Goal: Information Seeking & Learning: Find specific fact

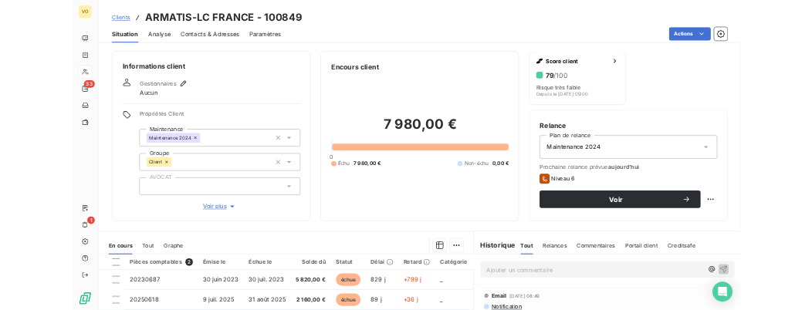
scroll to position [46, 0]
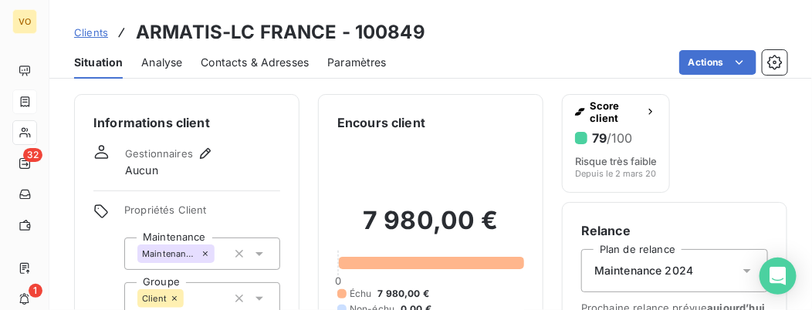
scroll to position [46, 0]
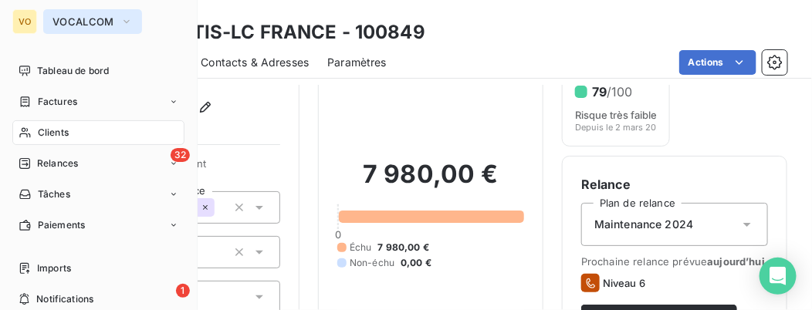
click at [120, 15] on icon "button" at bounding box center [126, 21] width 12 height 15
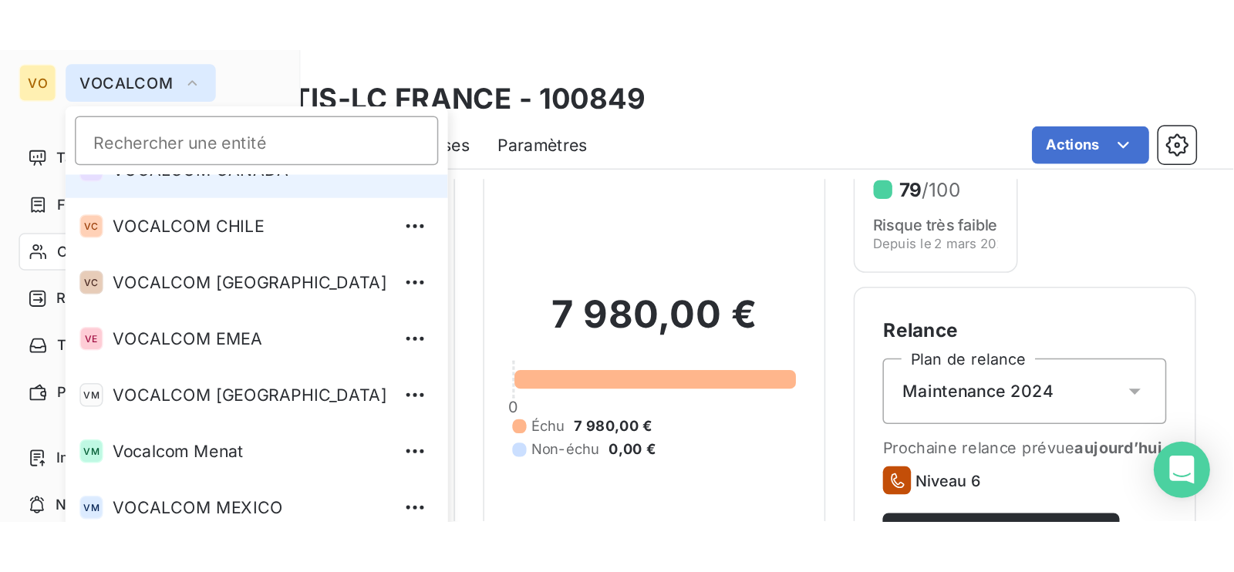
scroll to position [192, 0]
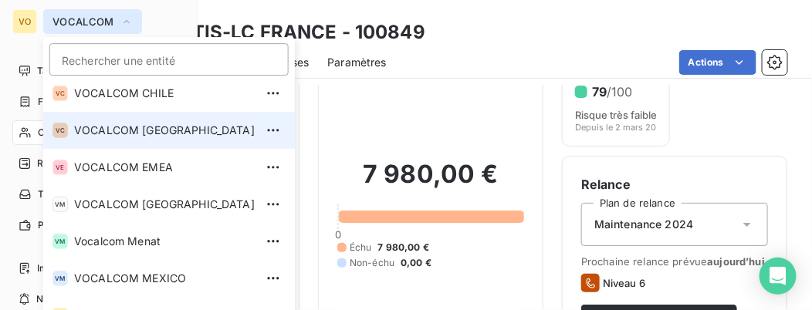
click at [162, 130] on span "VOCALCOM [GEOGRAPHIC_DATA]" at bounding box center [164, 130] width 181 height 15
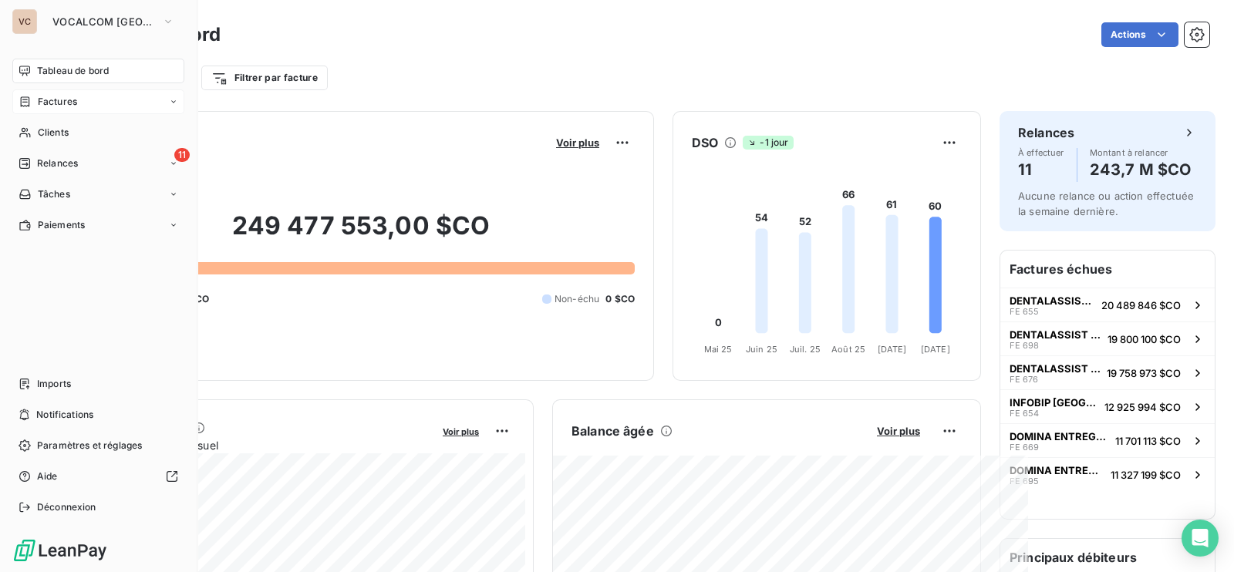
click at [55, 98] on span "Factures" at bounding box center [57, 102] width 39 height 14
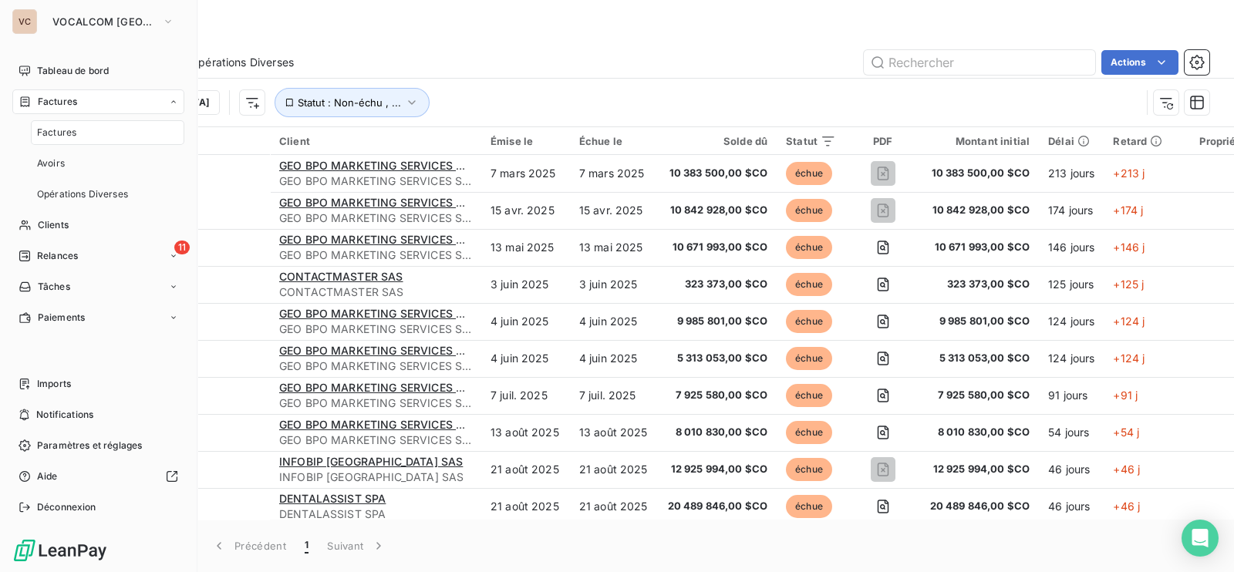
click at [73, 129] on span "Factures" at bounding box center [56, 133] width 39 height 14
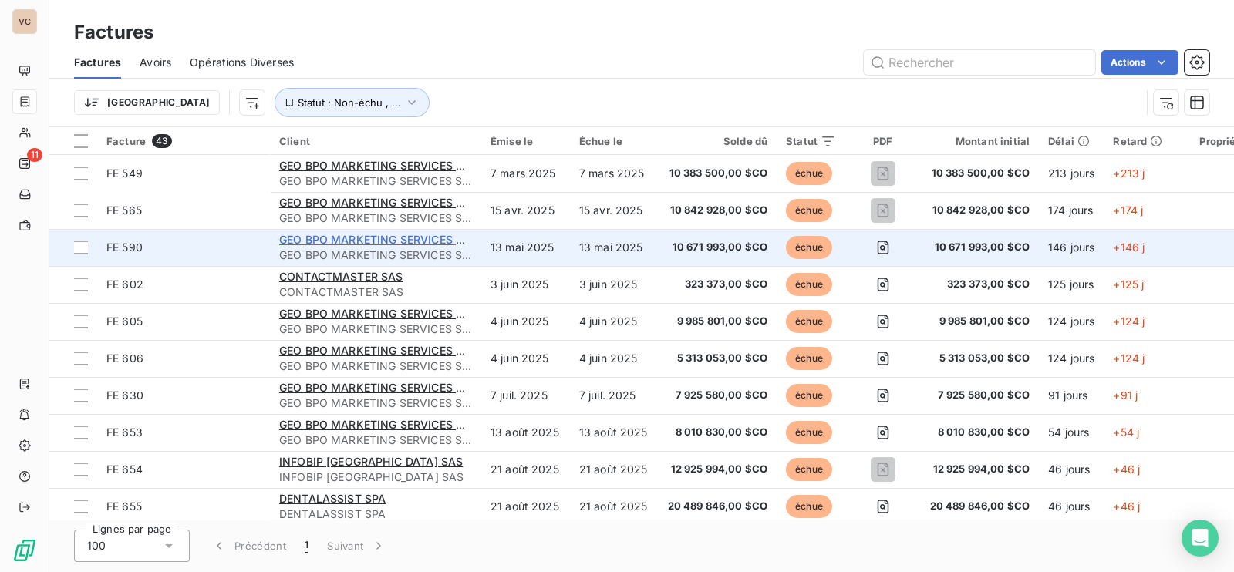
click at [372, 238] on span "GEO BPO MARKETING SERVICES SAS" at bounding box center [378, 239] width 199 height 13
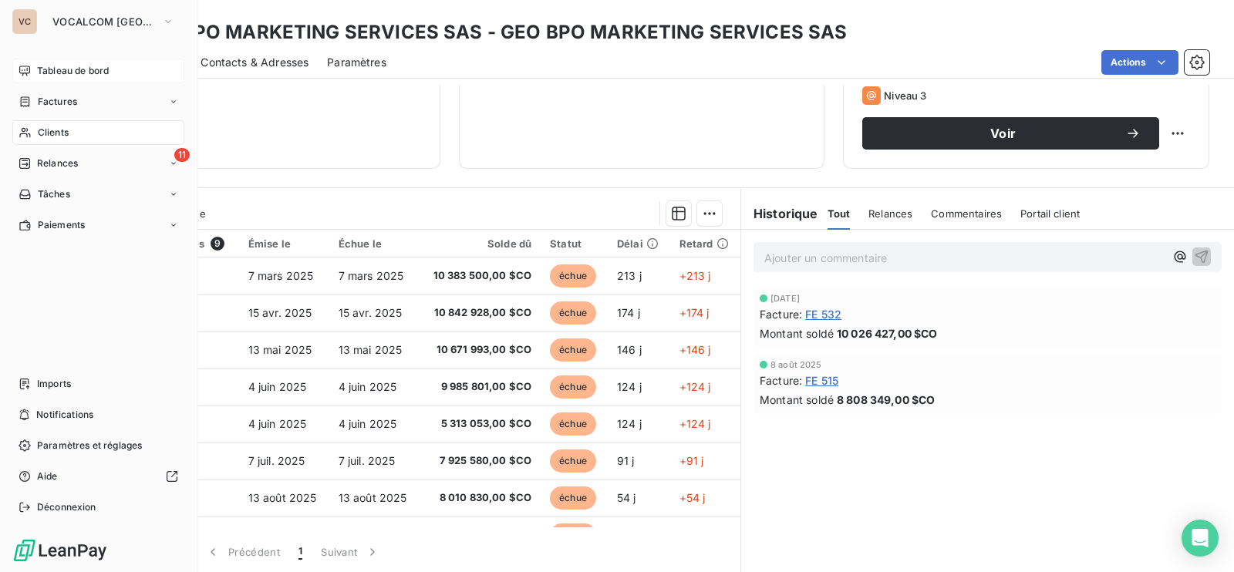
click at [76, 66] on span "Tableau de bord" at bounding box center [73, 71] width 72 height 14
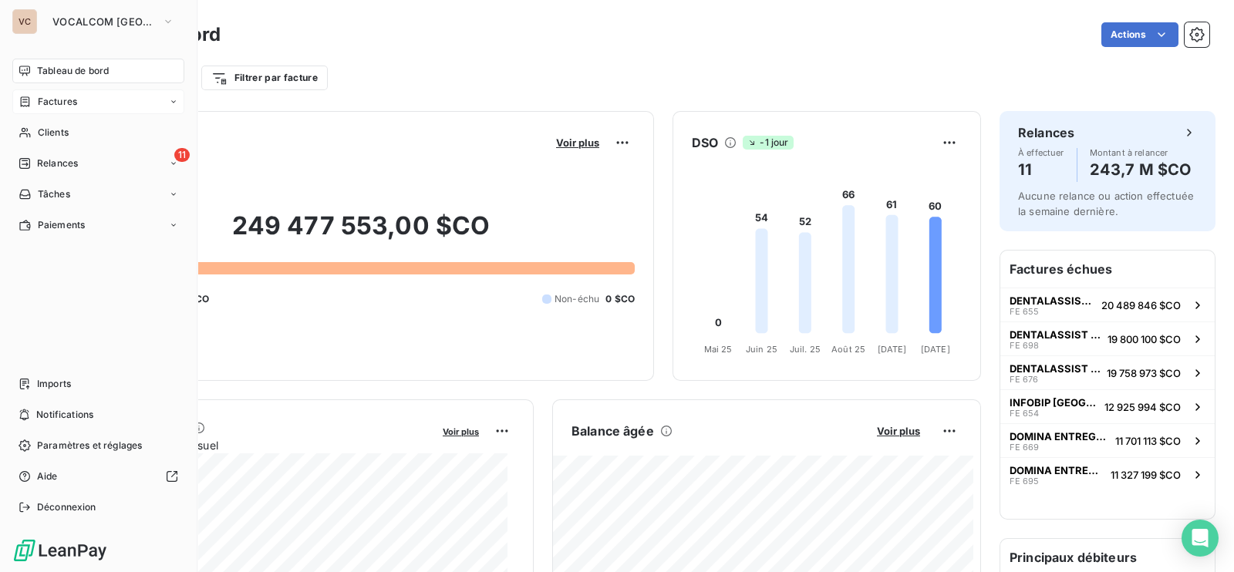
click at [59, 99] on span "Factures" at bounding box center [57, 102] width 39 height 14
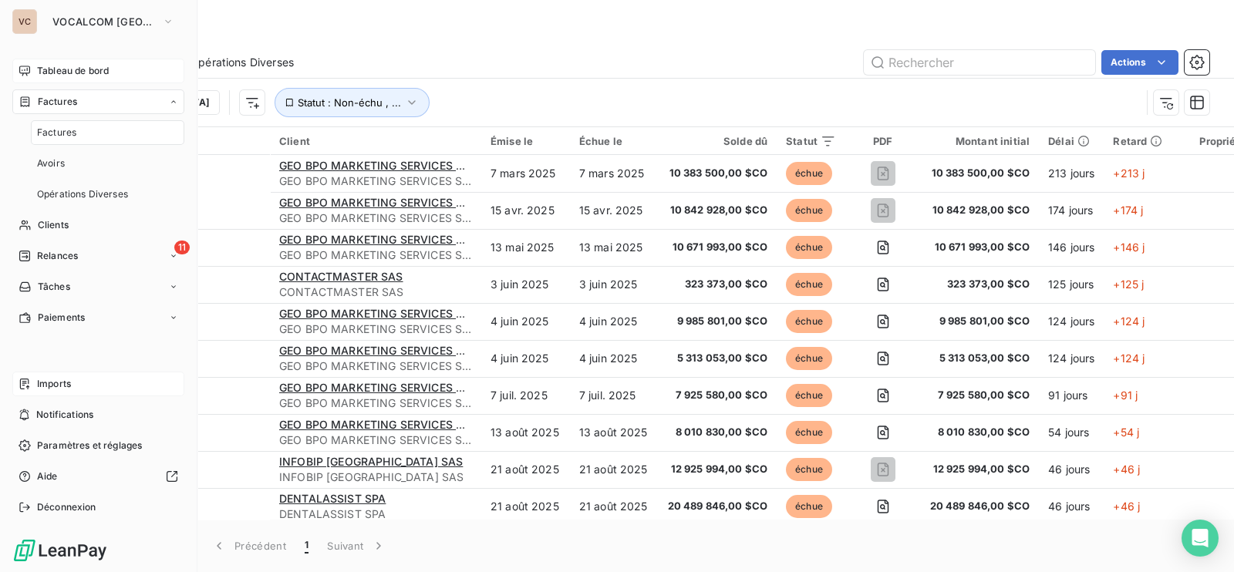
click at [54, 309] on span "Imports" at bounding box center [54, 384] width 34 height 14
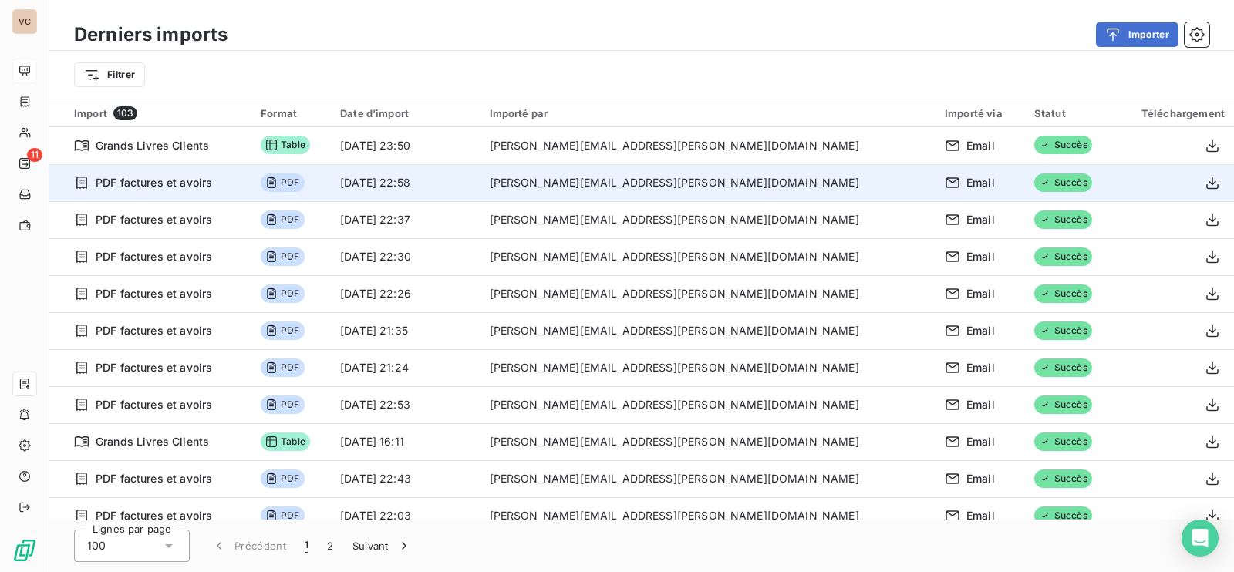
click at [152, 183] on span "PDF factures et avoirs" at bounding box center [154, 182] width 116 height 15
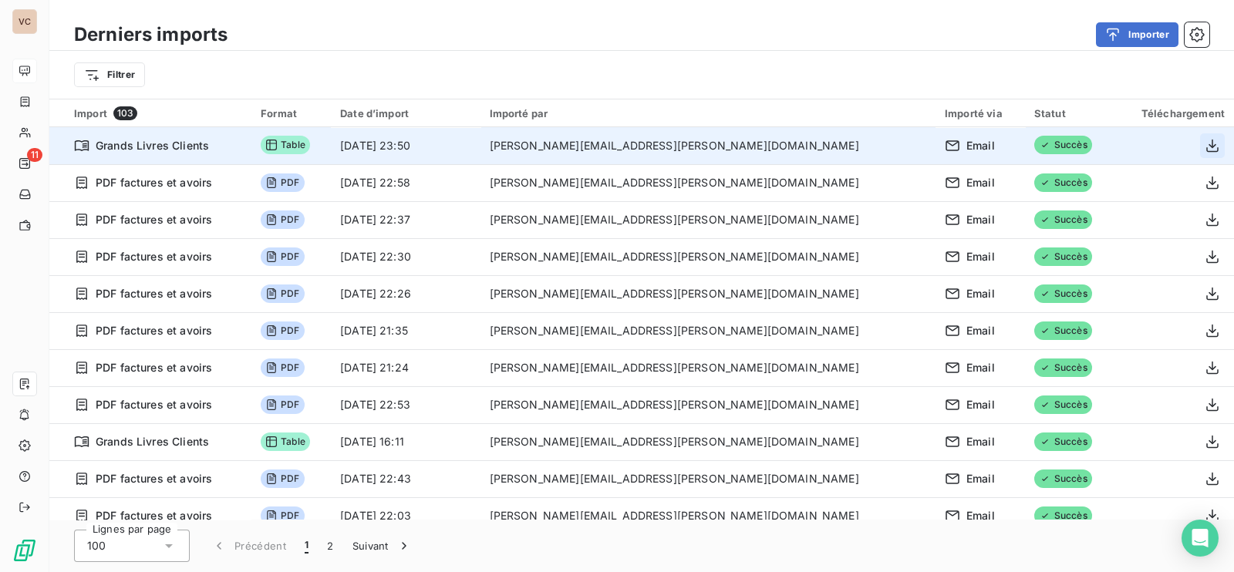
click at [811, 141] on icon "button" at bounding box center [1213, 145] width 12 height 13
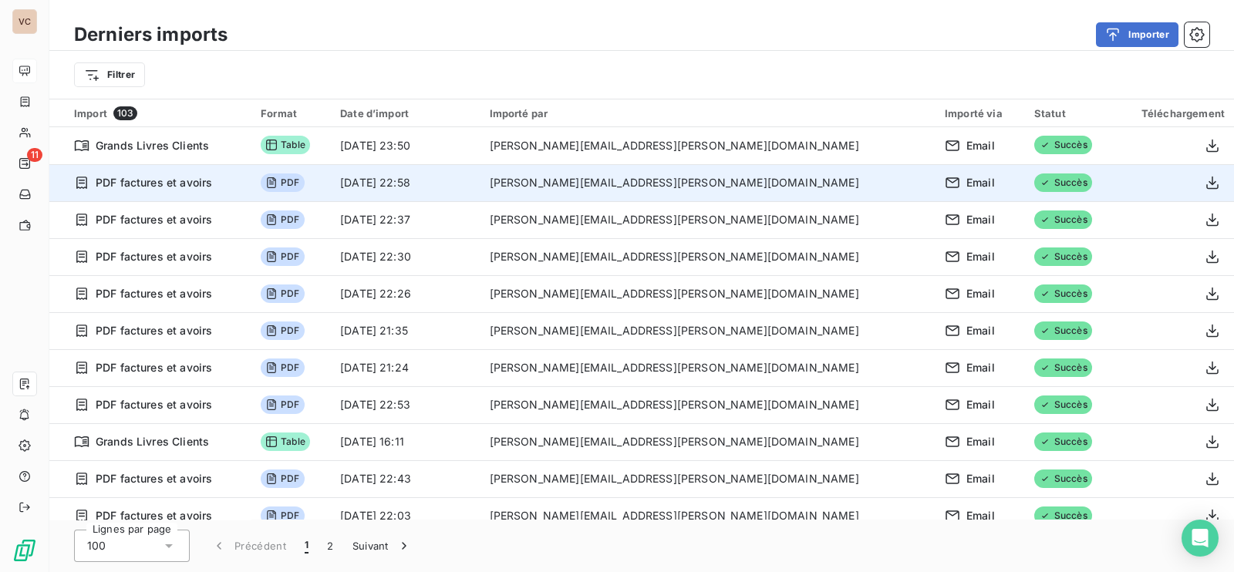
click at [304, 181] on span "PDF" at bounding box center [282, 183] width 43 height 19
click at [811, 182] on icon "button" at bounding box center [1212, 182] width 15 height 15
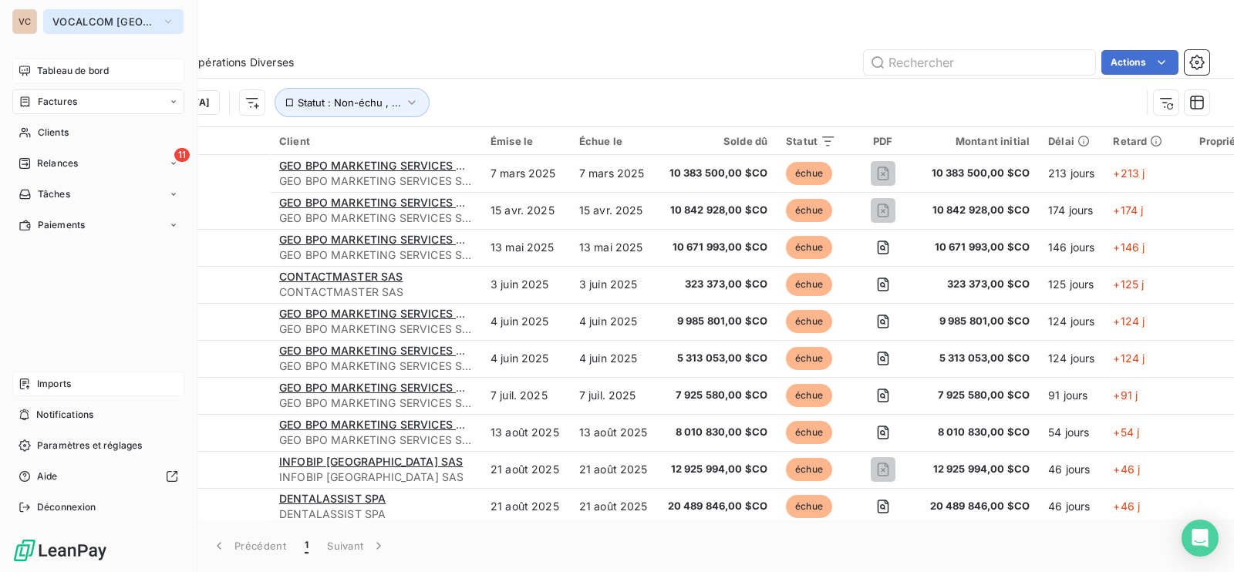
click at [85, 17] on span "VOCALCOM [GEOGRAPHIC_DATA]" at bounding box center [103, 21] width 103 height 12
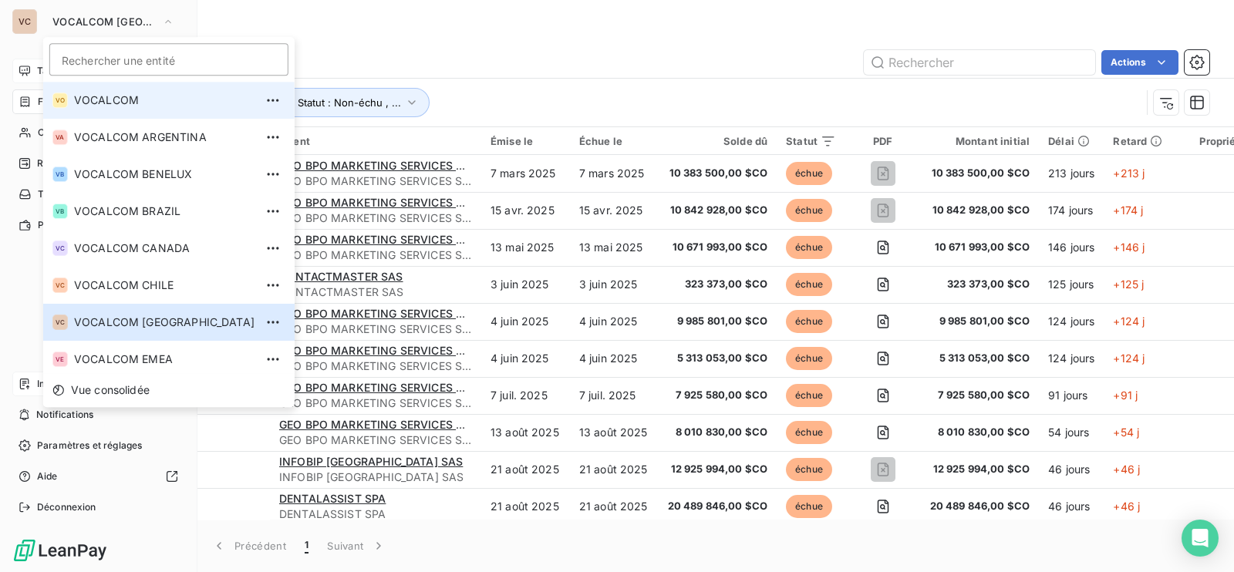
click at [116, 100] on span "VOCALCOM" at bounding box center [164, 100] width 181 height 15
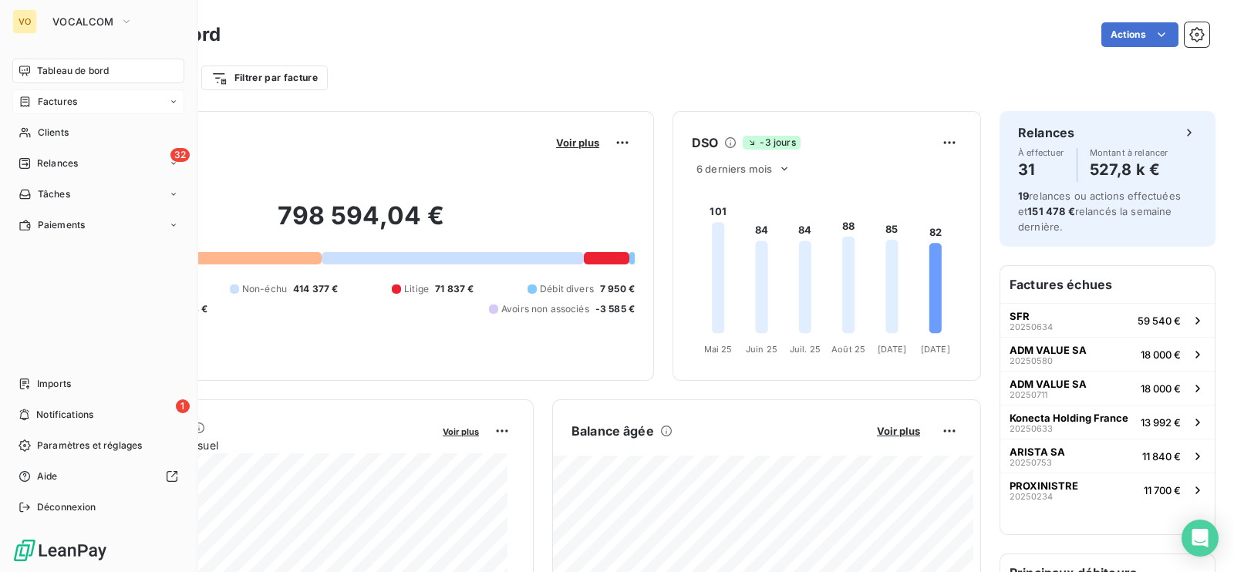
click at [56, 98] on span "Factures" at bounding box center [57, 102] width 39 height 14
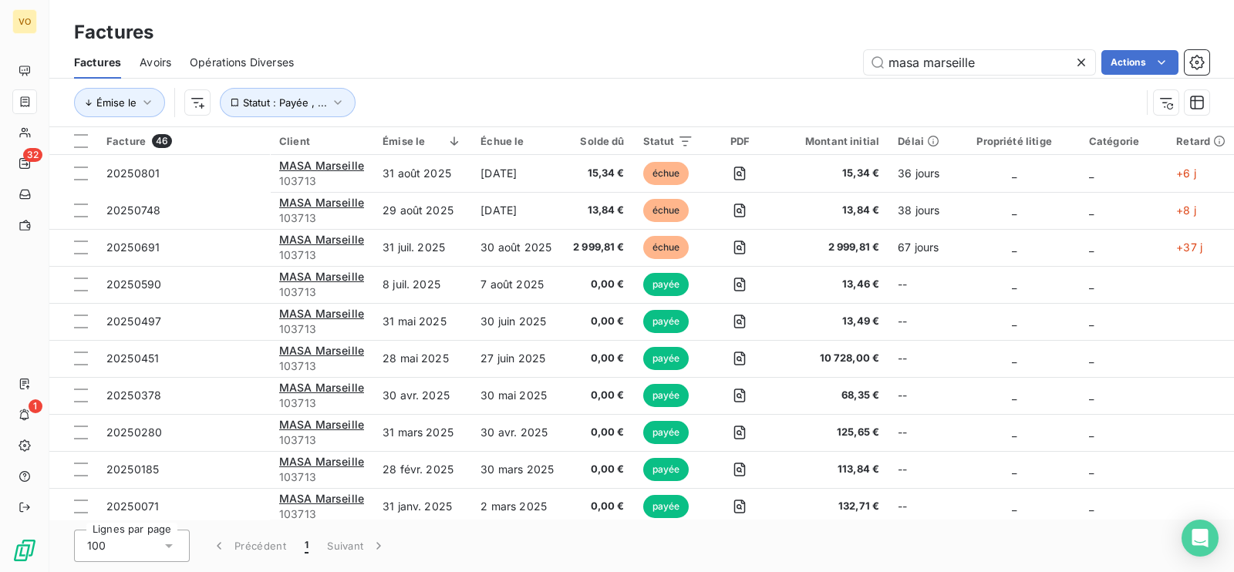
click at [811, 56] on icon at bounding box center [1081, 62] width 15 height 15
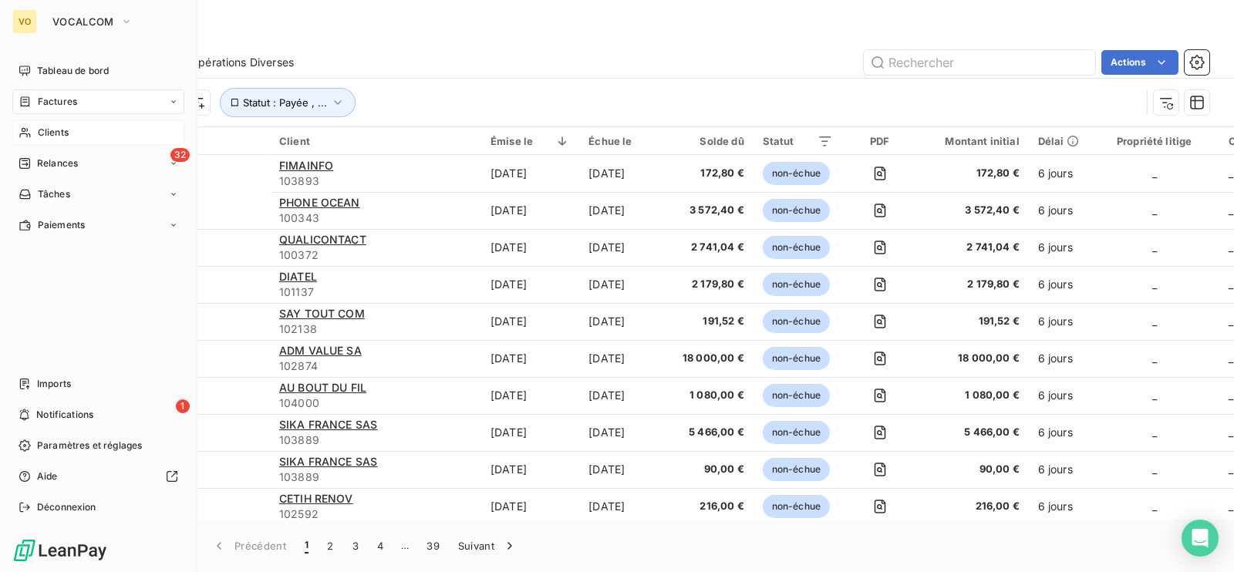
click at [48, 127] on span "Clients" at bounding box center [53, 133] width 31 height 14
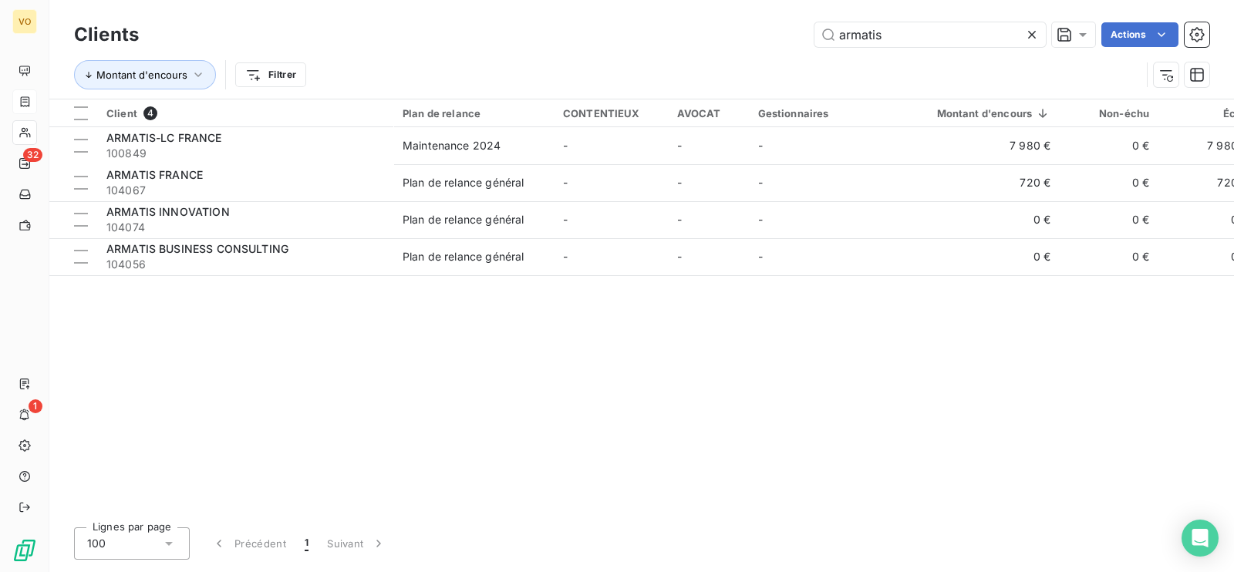
click at [811, 31] on icon at bounding box center [1032, 35] width 8 height 8
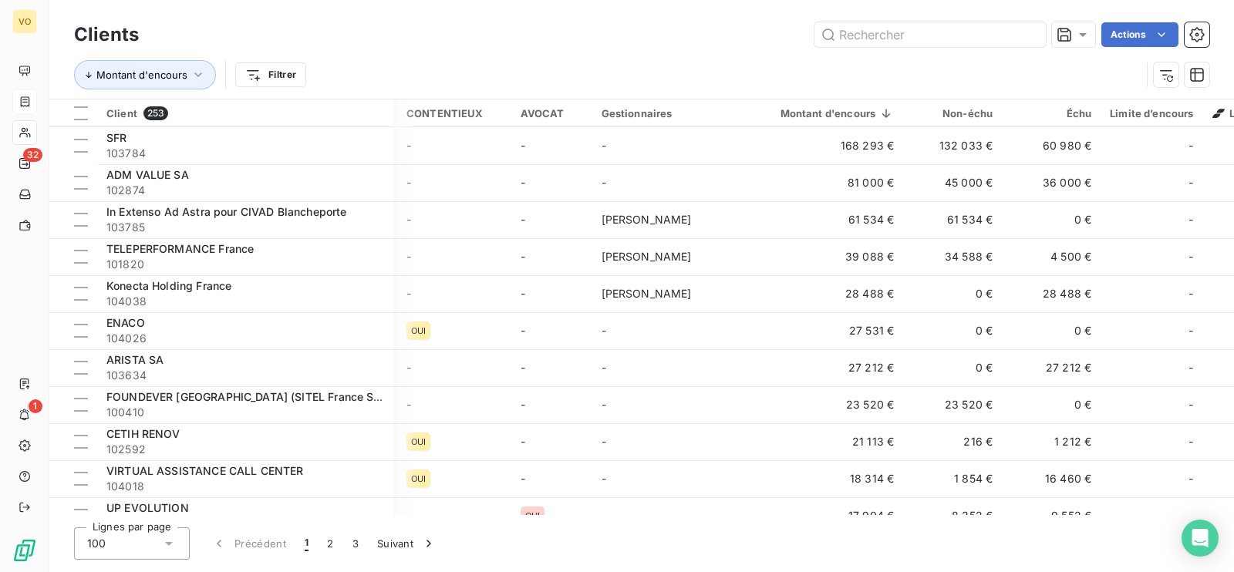
scroll to position [0, 165]
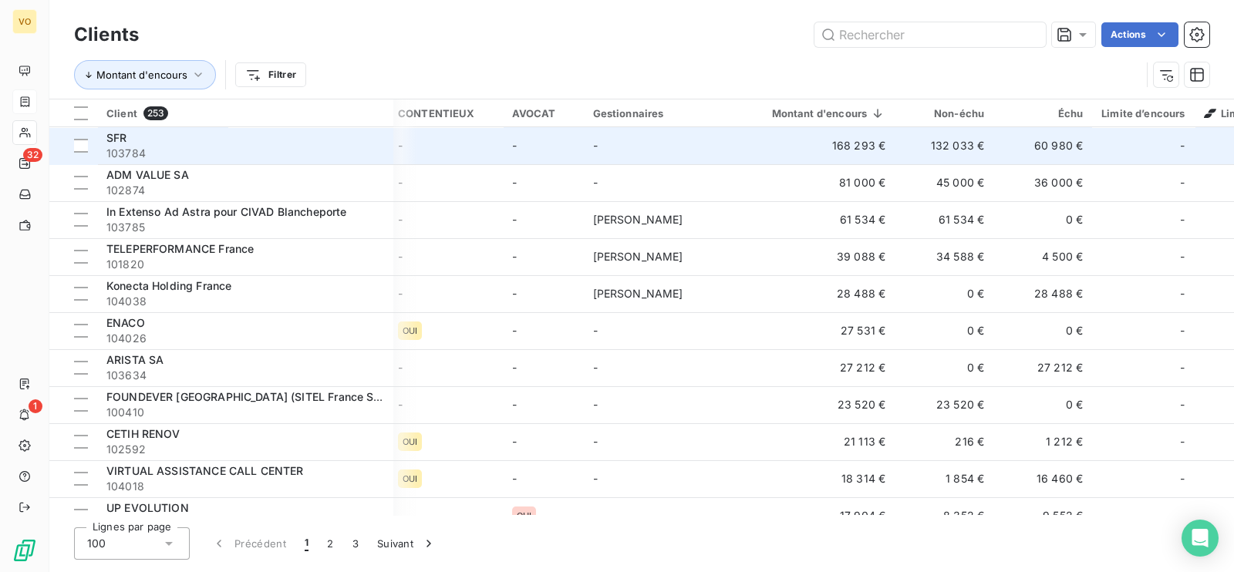
drag, startPoint x: 113, startPoint y: 133, endPoint x: 123, endPoint y: 137, distance: 10.7
click at [115, 134] on span "SFR" at bounding box center [116, 137] width 20 height 13
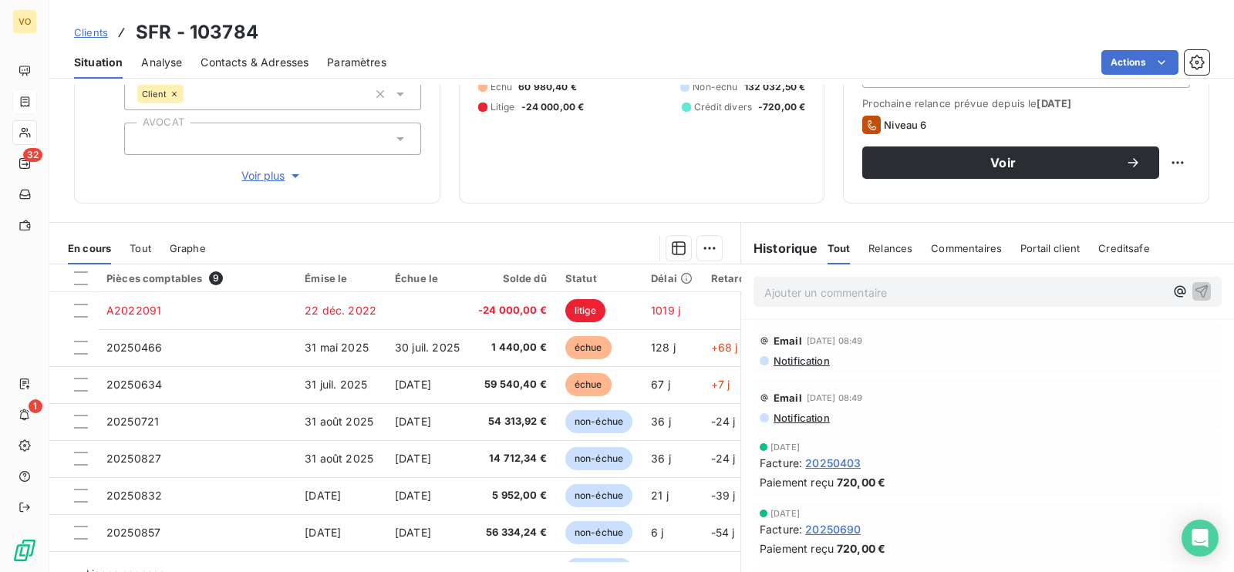
scroll to position [239, 0]
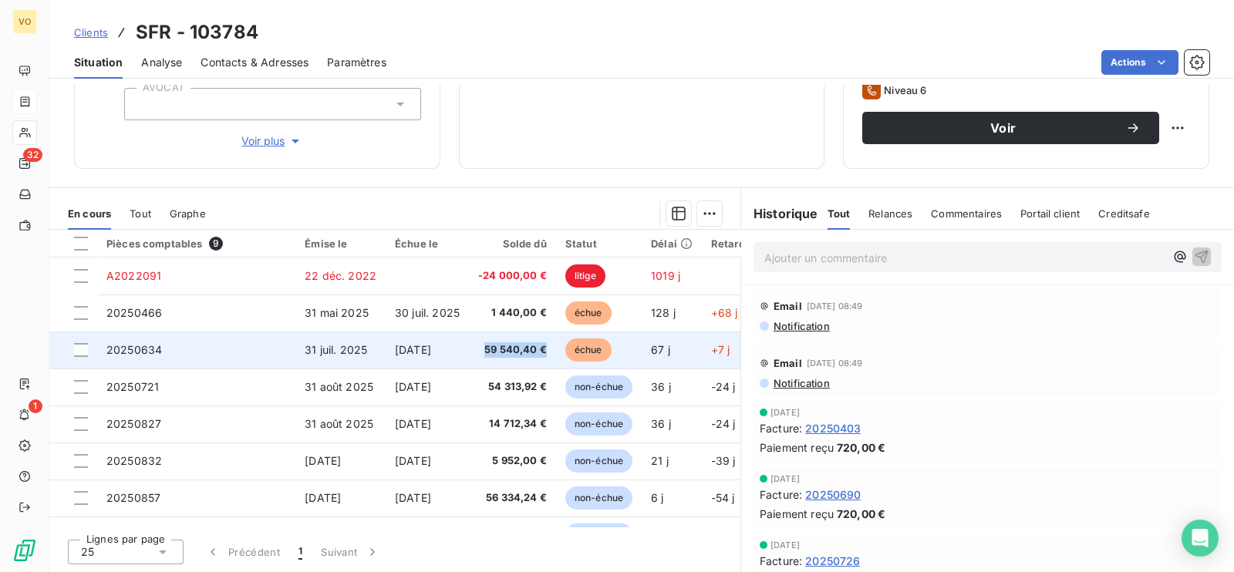
drag, startPoint x: 478, startPoint y: 342, endPoint x: 555, endPoint y: 349, distance: 78.2
click at [555, 309] on td "59 540,40 €" at bounding box center [512, 350] width 87 height 37
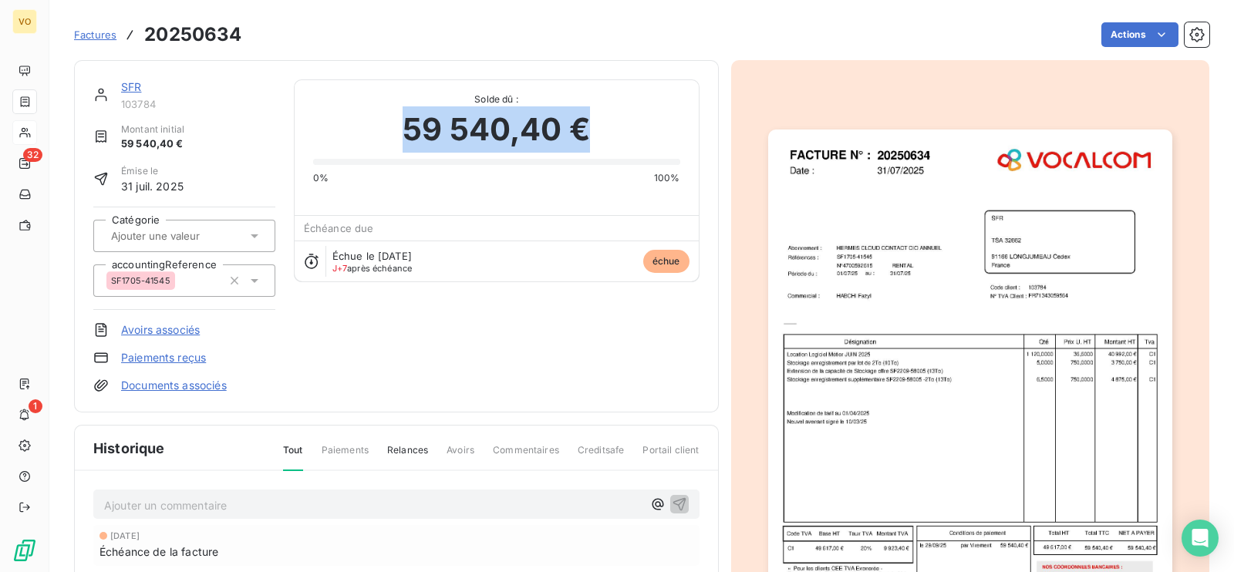
drag, startPoint x: 397, startPoint y: 125, endPoint x: 591, endPoint y: 124, distance: 193.6
click at [591, 124] on div "59 540,40 €" at bounding box center [496, 129] width 367 height 46
copy span "59 540,40 €"
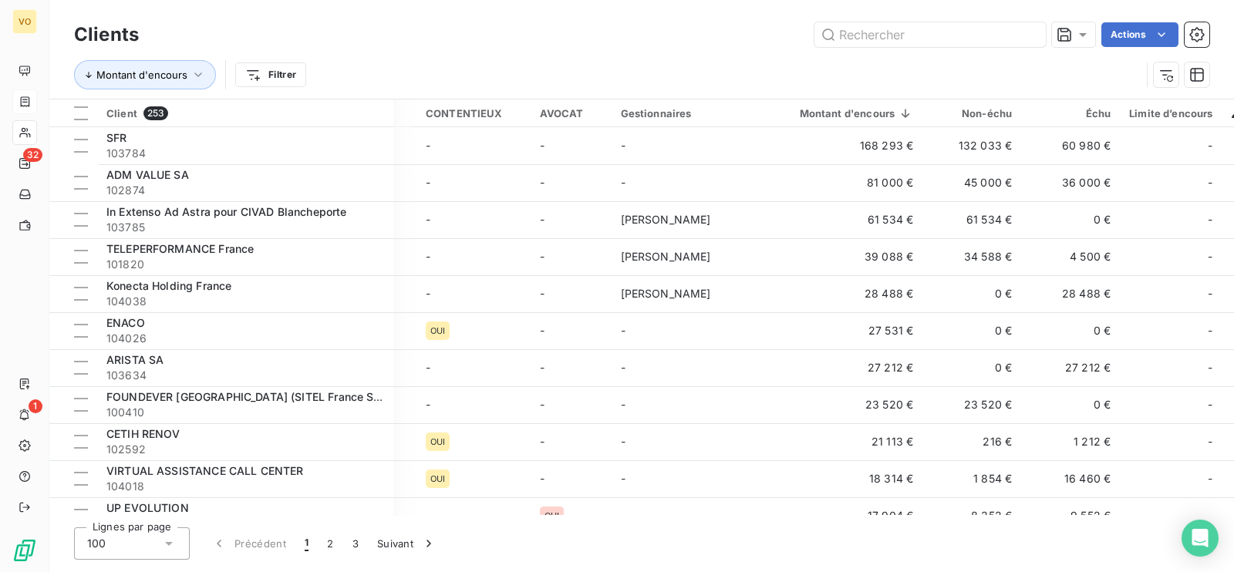
scroll to position [0, 180]
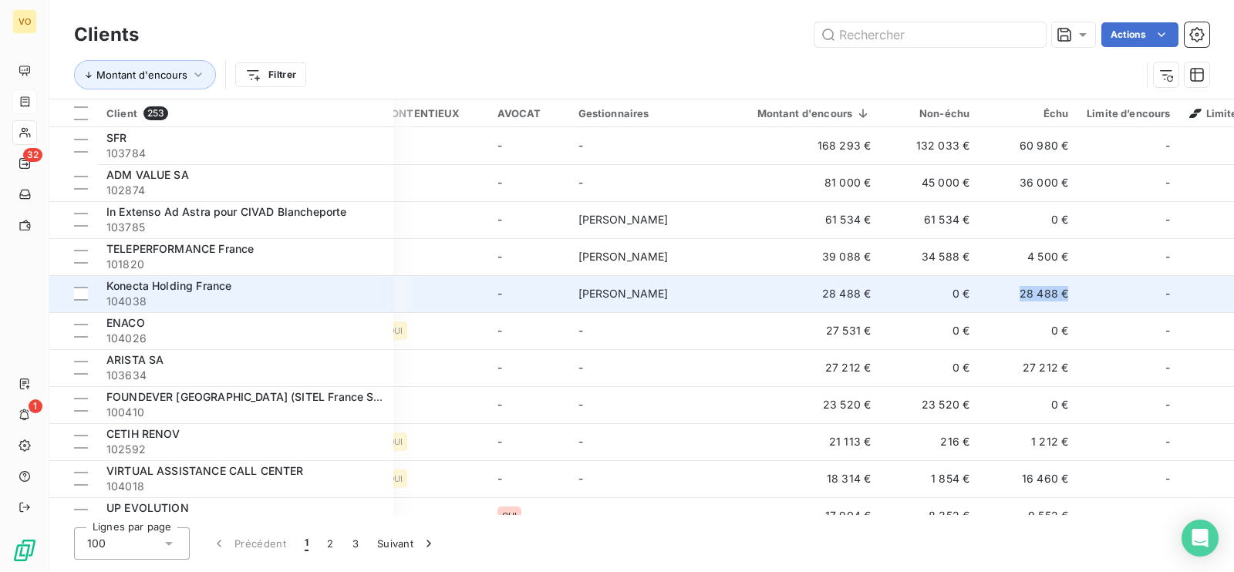
drag, startPoint x: 1014, startPoint y: 286, endPoint x: 1070, endPoint y: 292, distance: 55.8
click at [811, 292] on td "28 488 €" at bounding box center [1028, 293] width 99 height 37
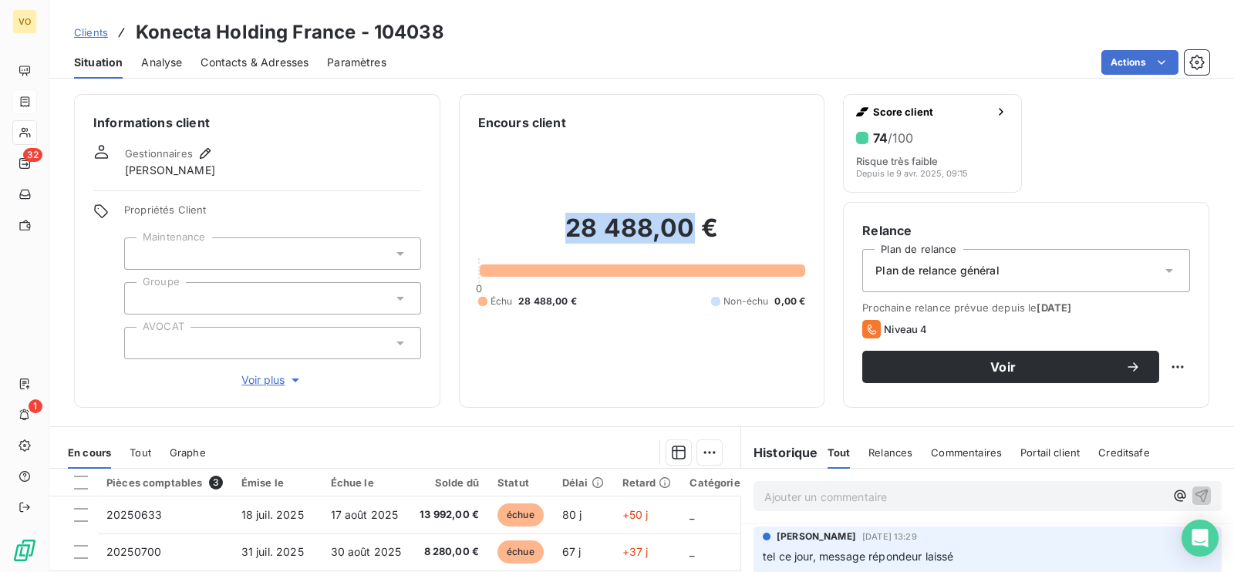
drag, startPoint x: 557, startPoint y: 228, endPoint x: 686, endPoint y: 217, distance: 129.3
click at [686, 217] on h2 "28 488,00 €" at bounding box center [642, 236] width 328 height 46
copy h2 "28 488,00"
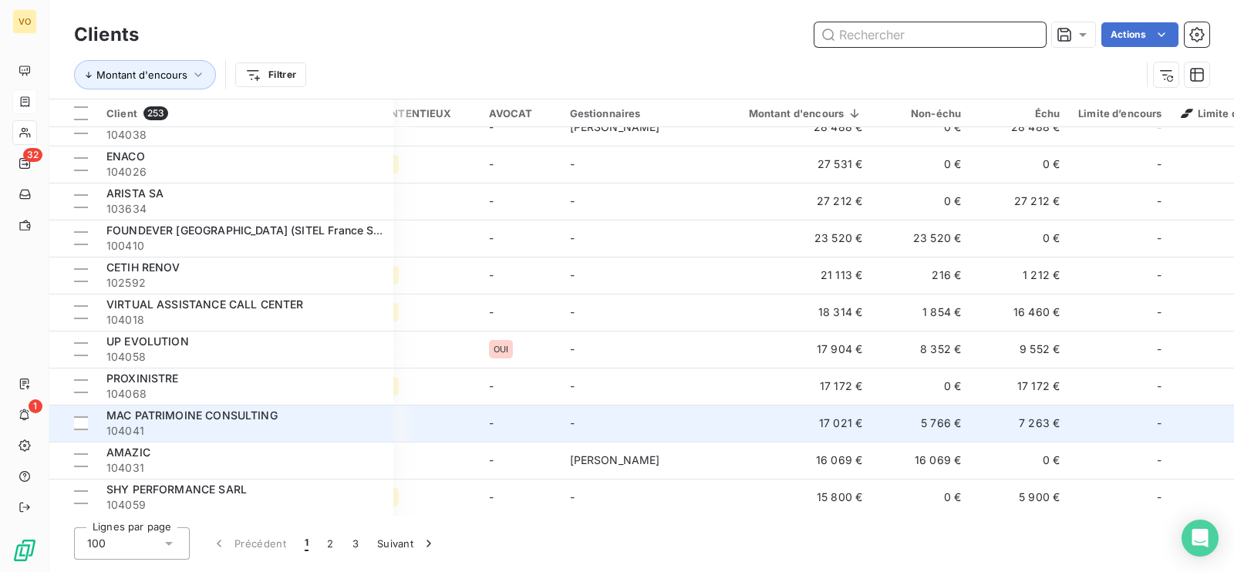
scroll to position [192, 188]
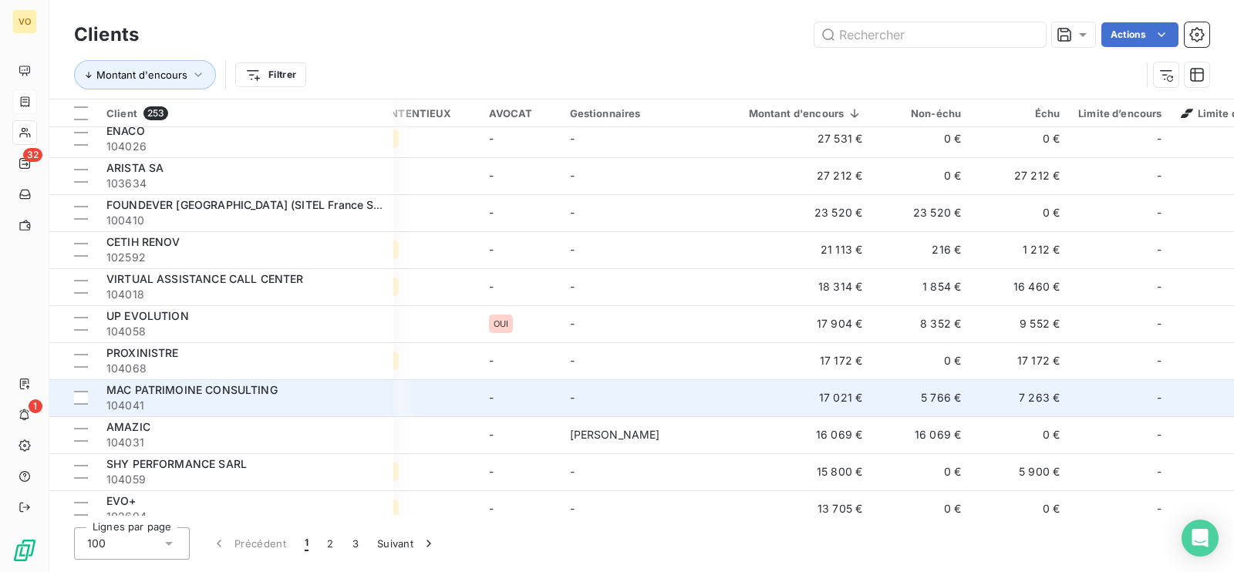
click at [150, 309] on span "MAC PATRIMOINE CONSULTING" at bounding box center [191, 389] width 171 height 13
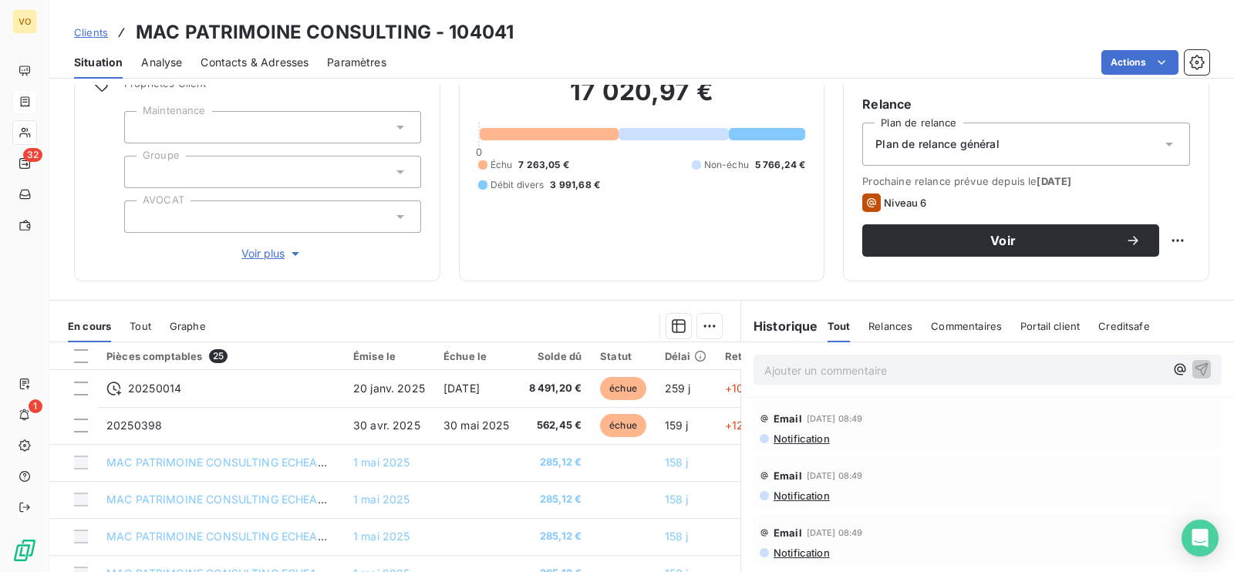
scroll to position [96, 0]
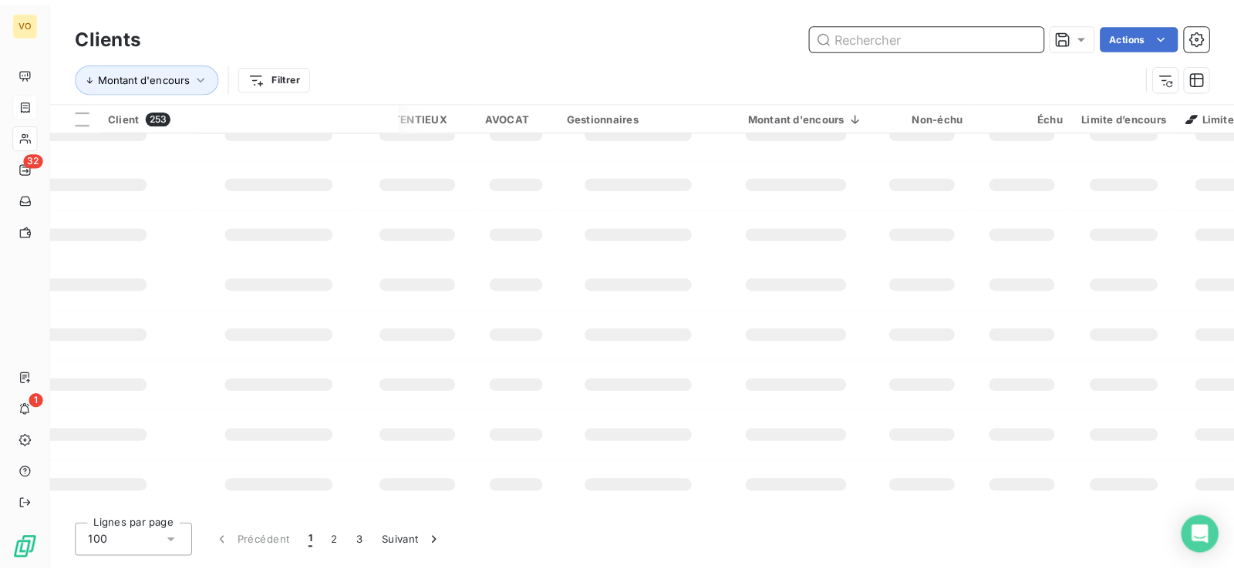
scroll to position [674, 198]
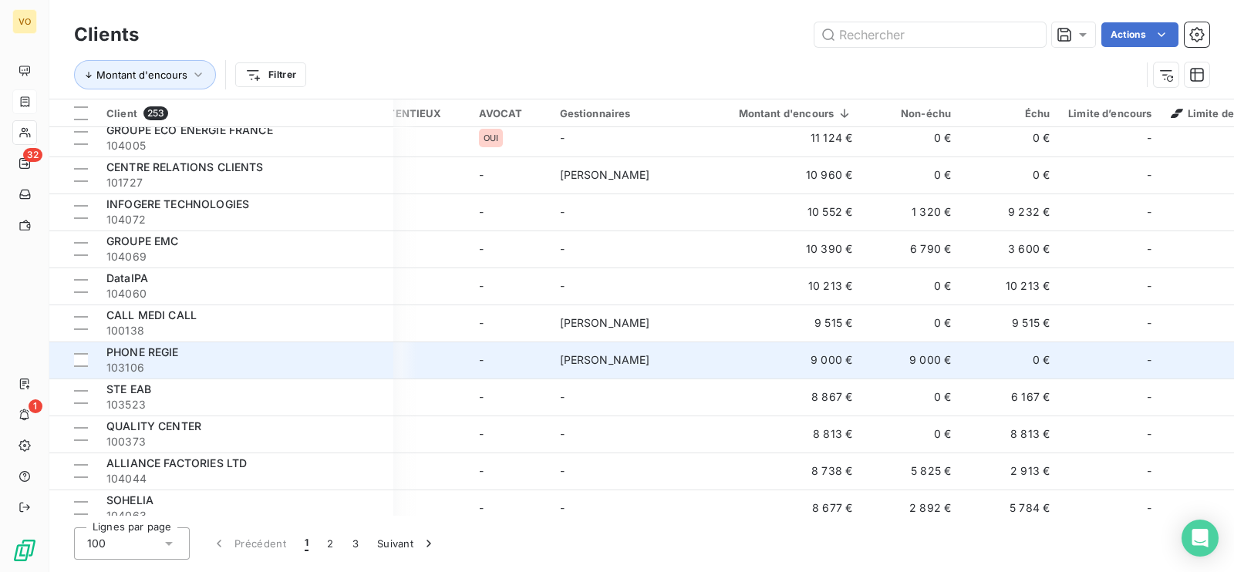
click at [359, 309] on div "PHONE REGIE" at bounding box center [245, 352] width 278 height 15
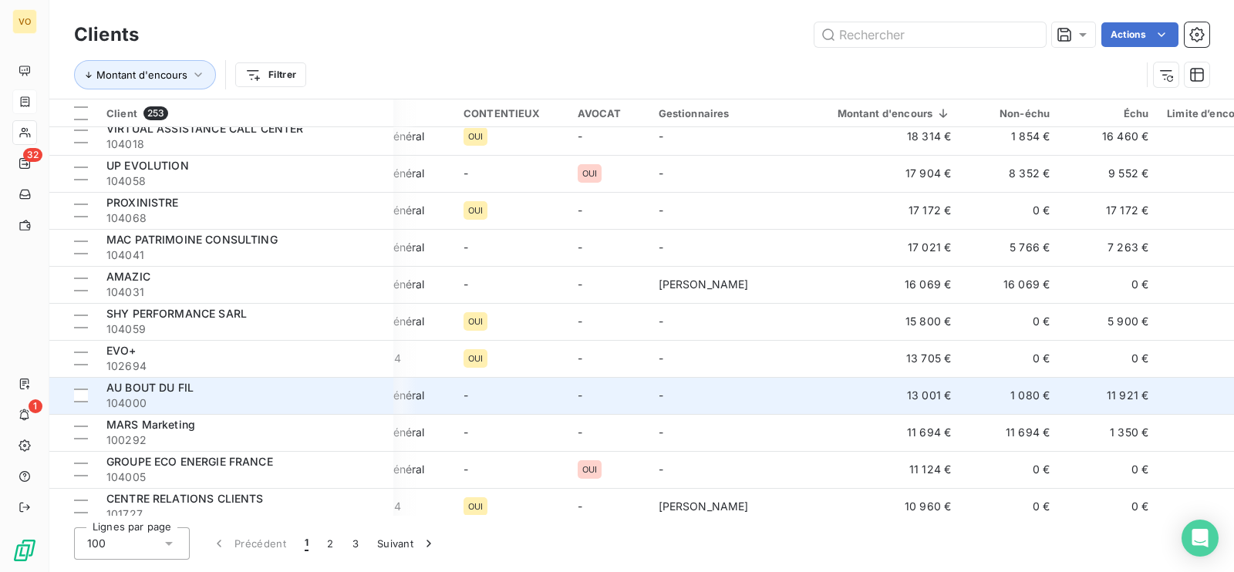
scroll to position [385, 100]
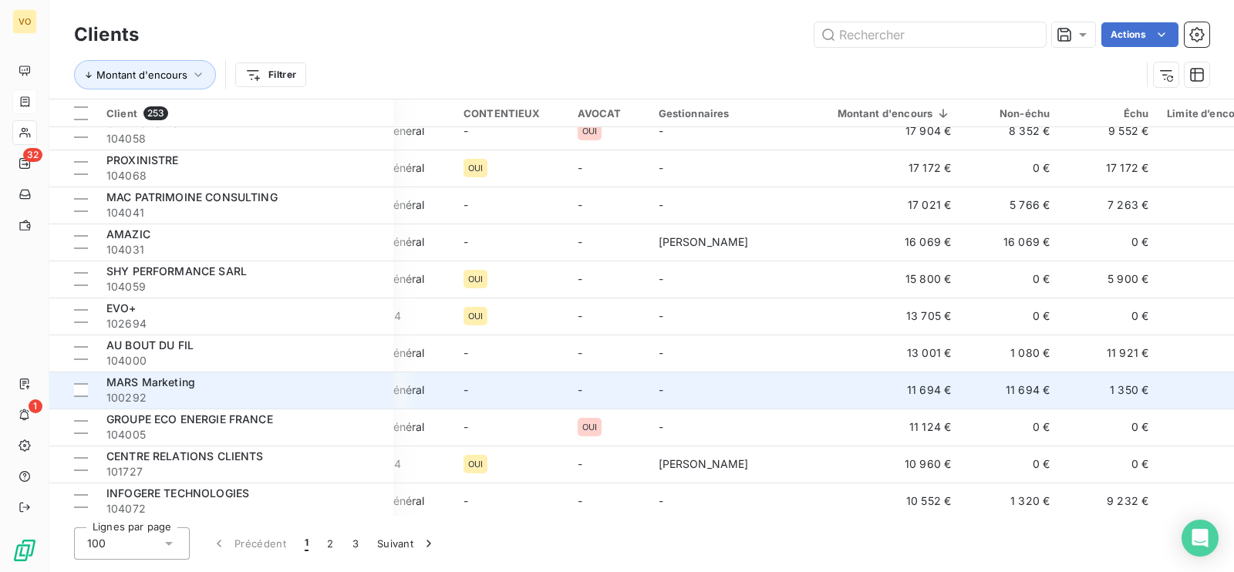
click at [811, 309] on td "11 694 €" at bounding box center [1009, 390] width 99 height 37
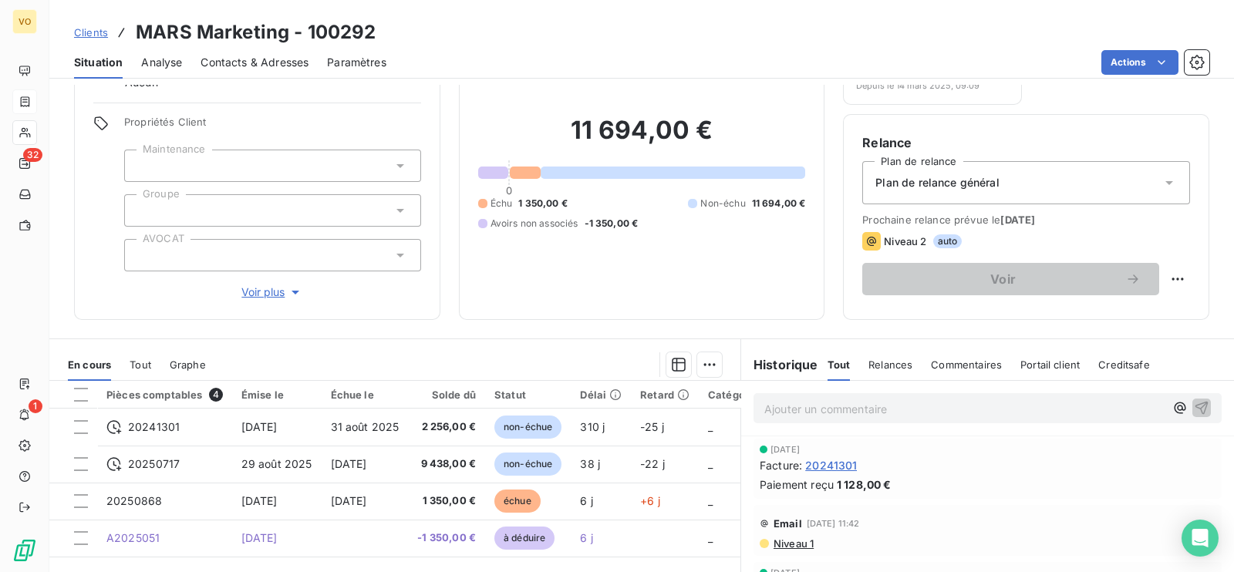
scroll to position [192, 0]
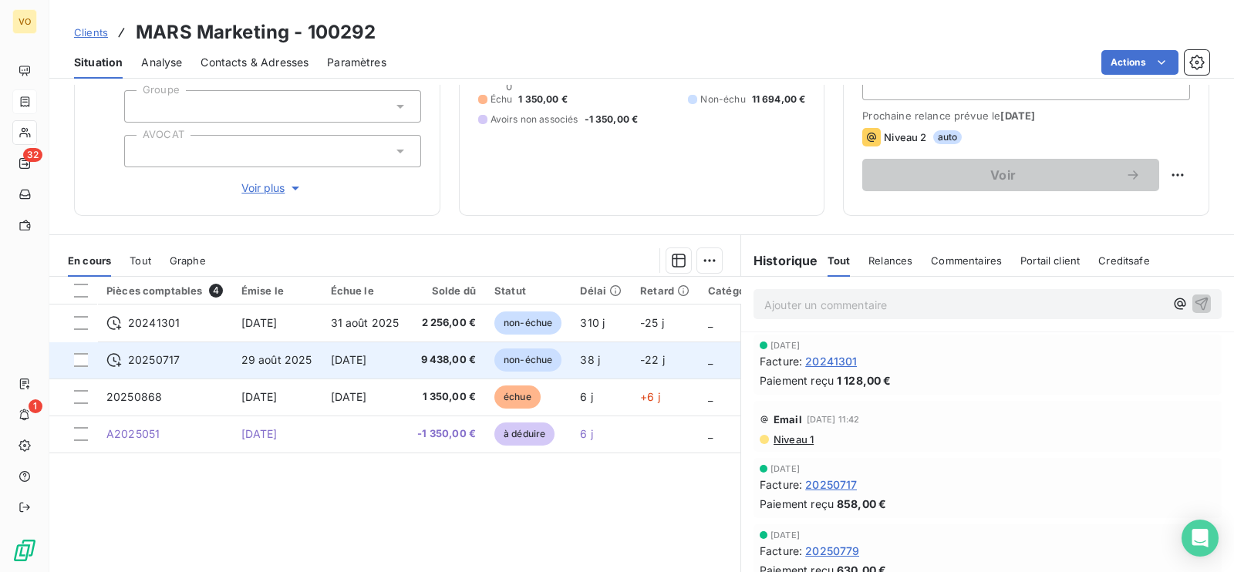
click at [174, 309] on span "20250717" at bounding box center [154, 360] width 52 height 15
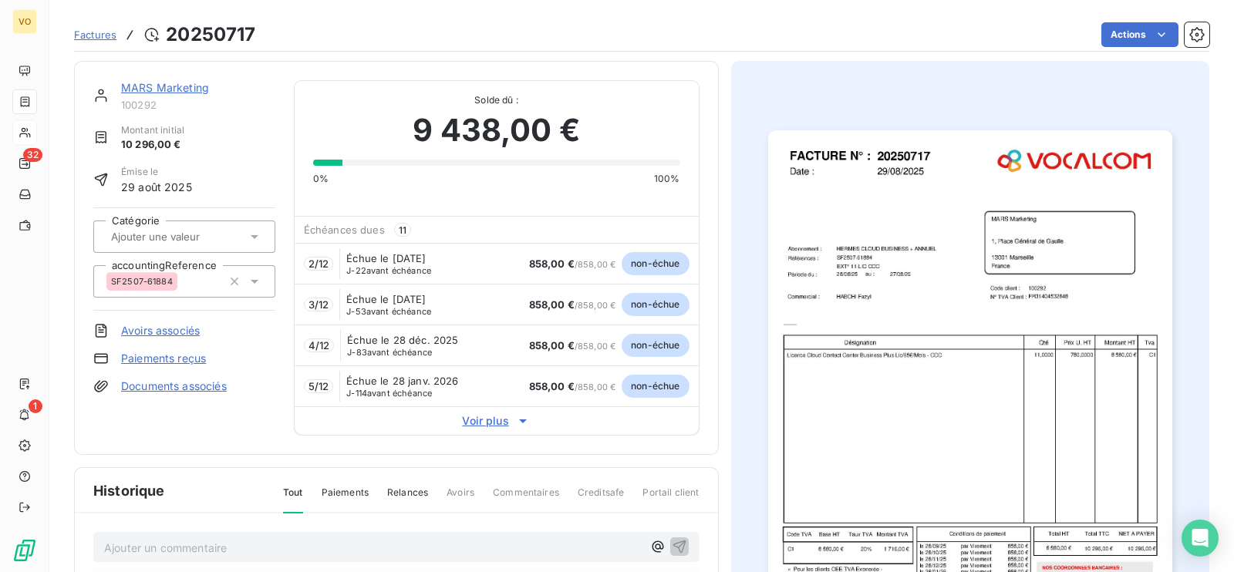
scroll to position [277, 0]
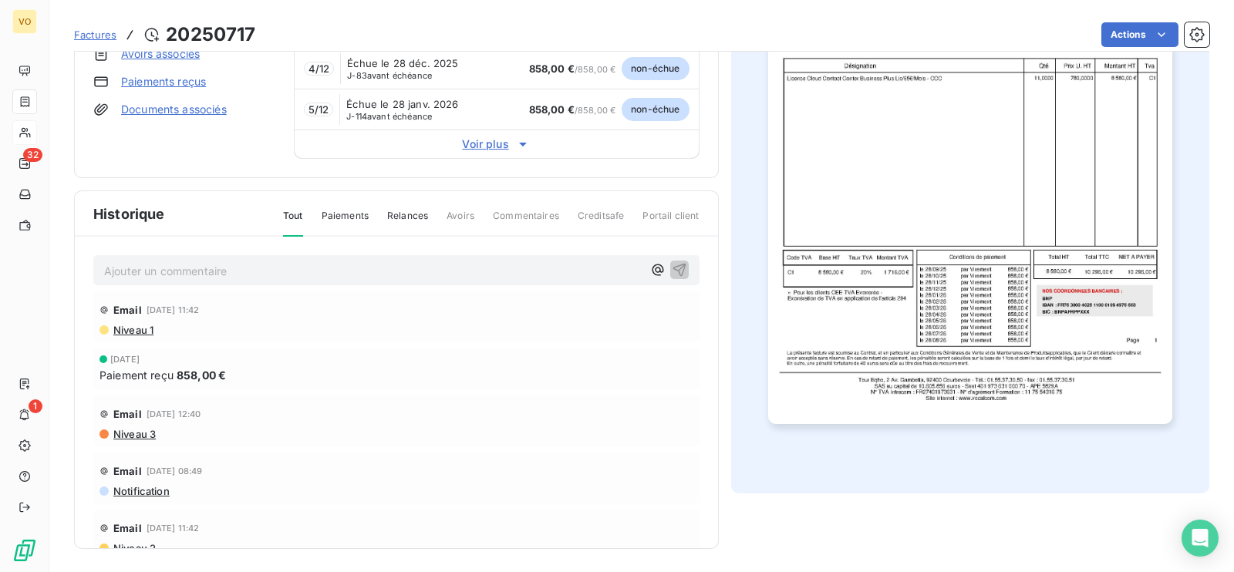
click at [811, 304] on img "button" at bounding box center [970, 139] width 404 height 572
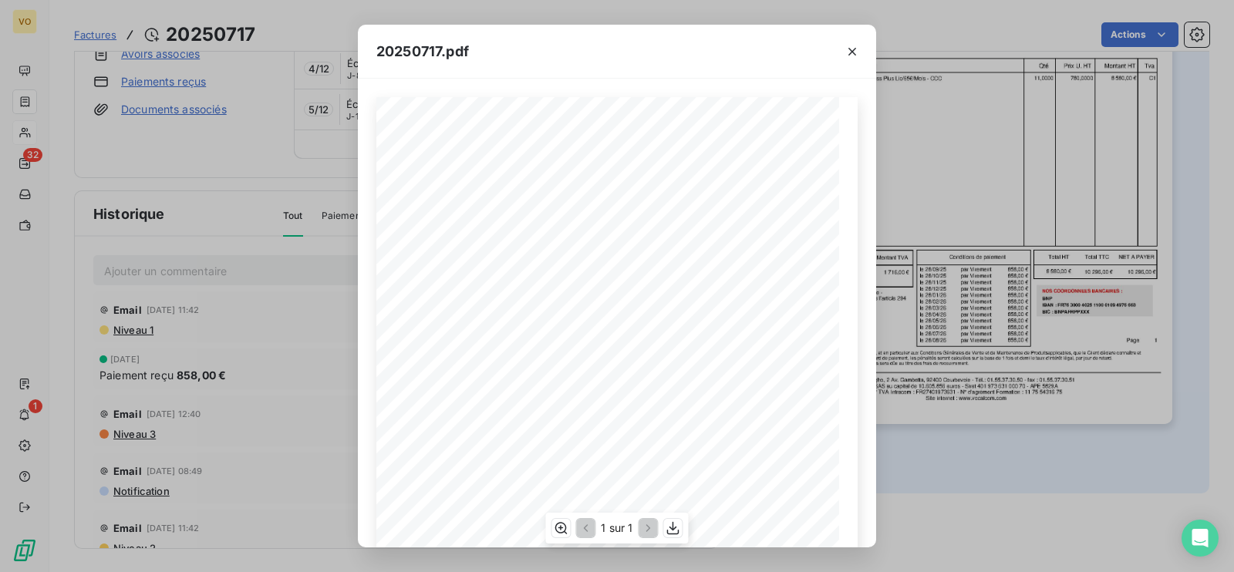
scroll to position [221, 0]
click at [811, 45] on icon "button" at bounding box center [852, 51] width 15 height 15
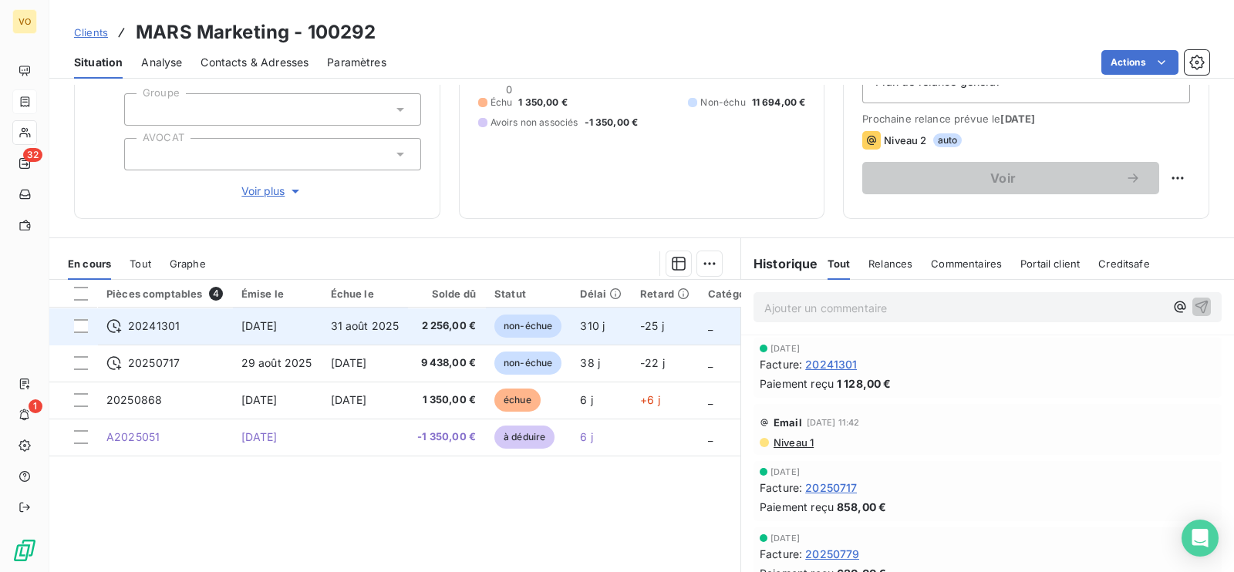
scroll to position [192, 0]
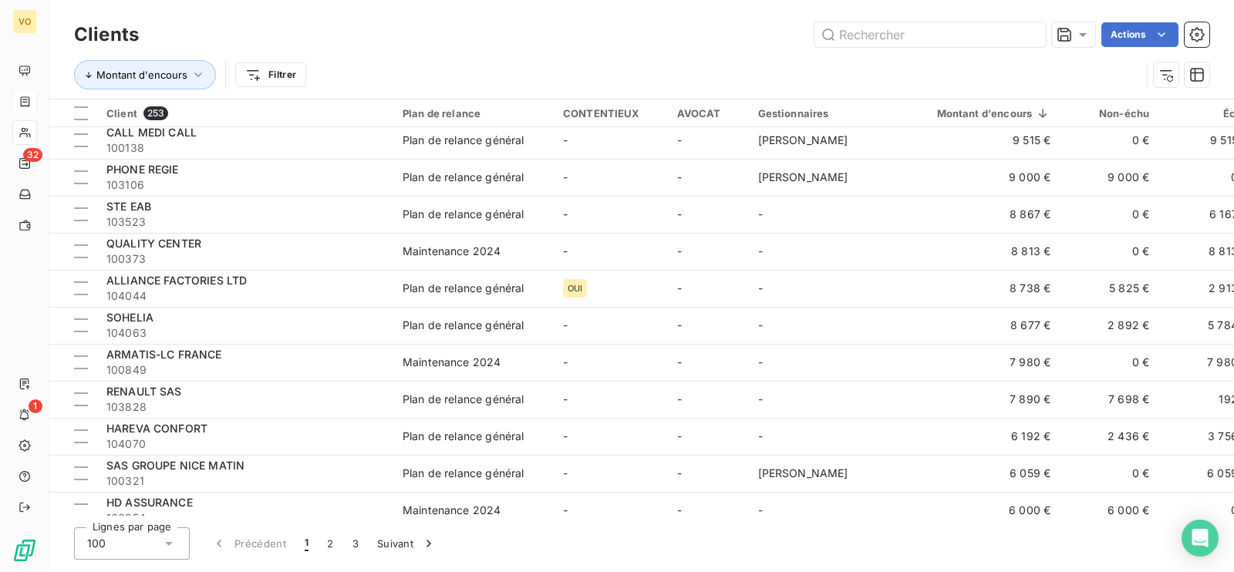
scroll to position [868, 0]
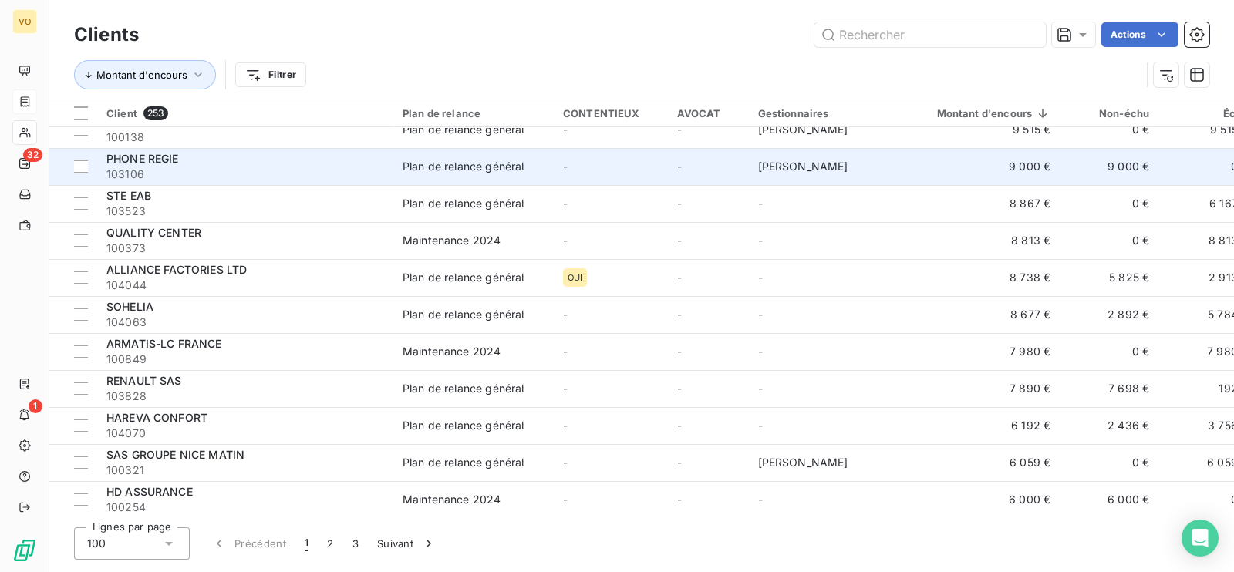
click at [686, 167] on td "-" at bounding box center [708, 166] width 81 height 37
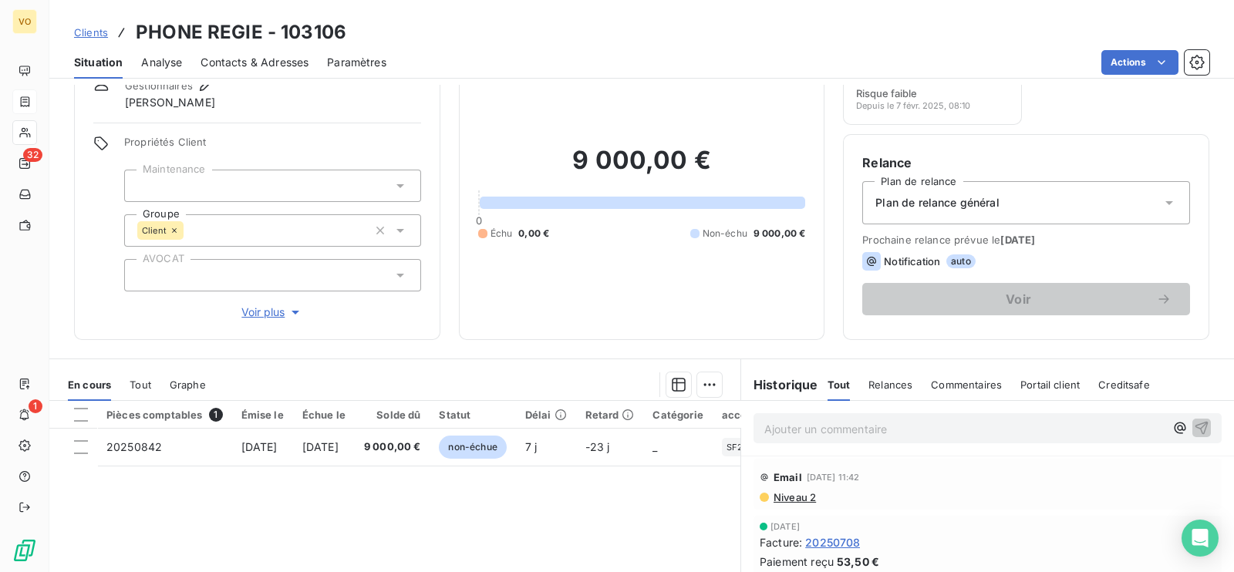
scroll to position [96, 0]
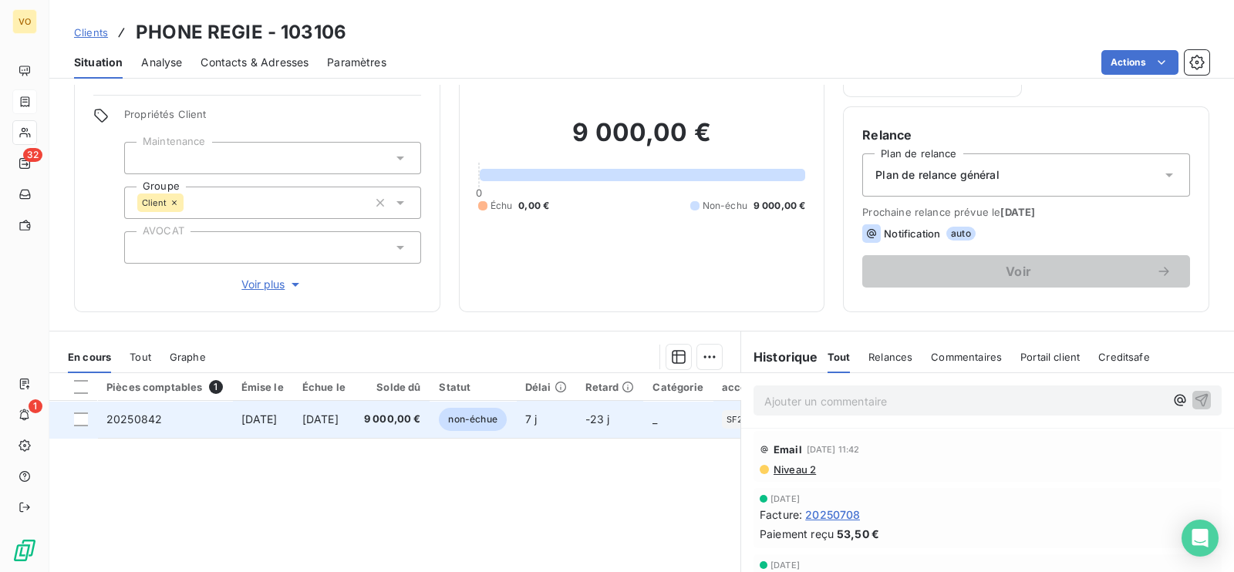
click at [135, 309] on span "20250842" at bounding box center [134, 419] width 56 height 13
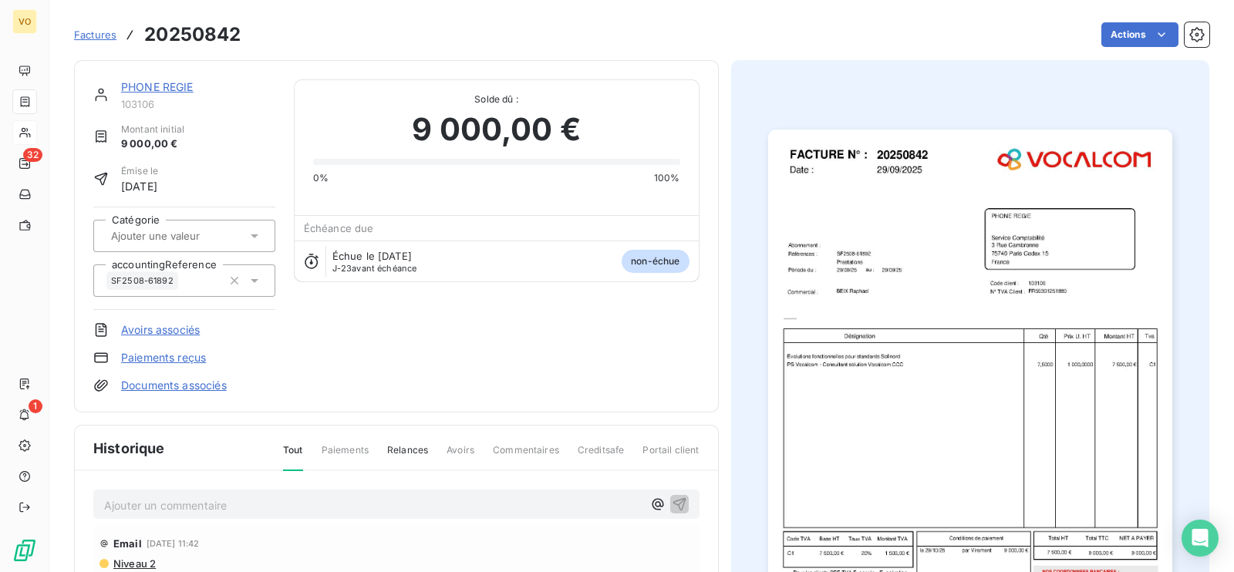
click at [811, 309] on img "button" at bounding box center [970, 416] width 404 height 572
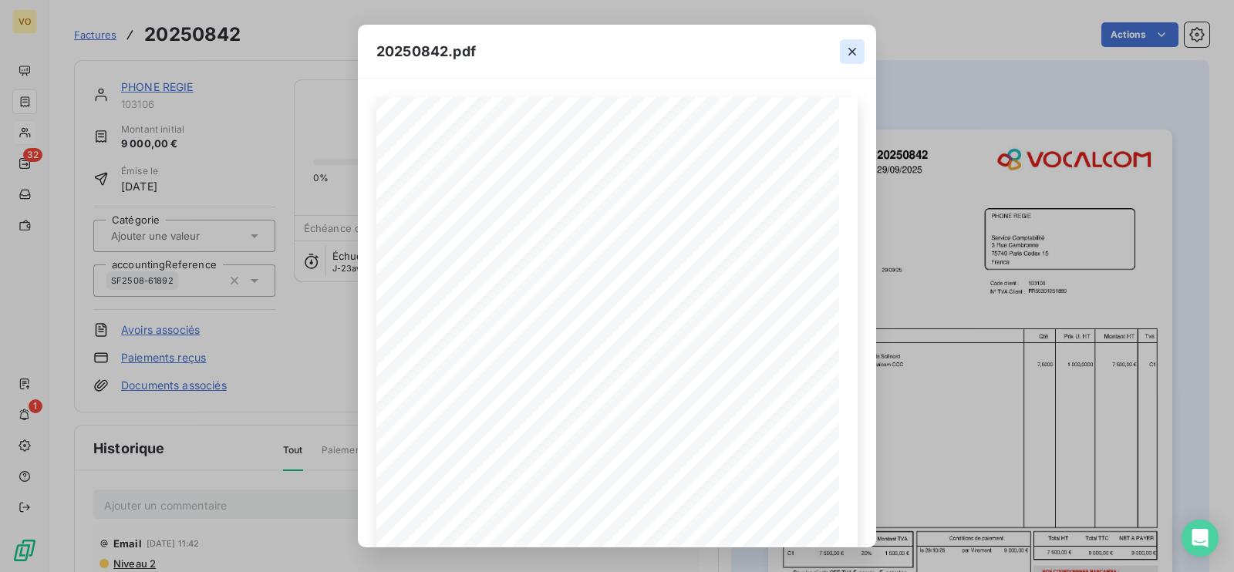
click at [811, 47] on icon "button" at bounding box center [852, 51] width 15 height 15
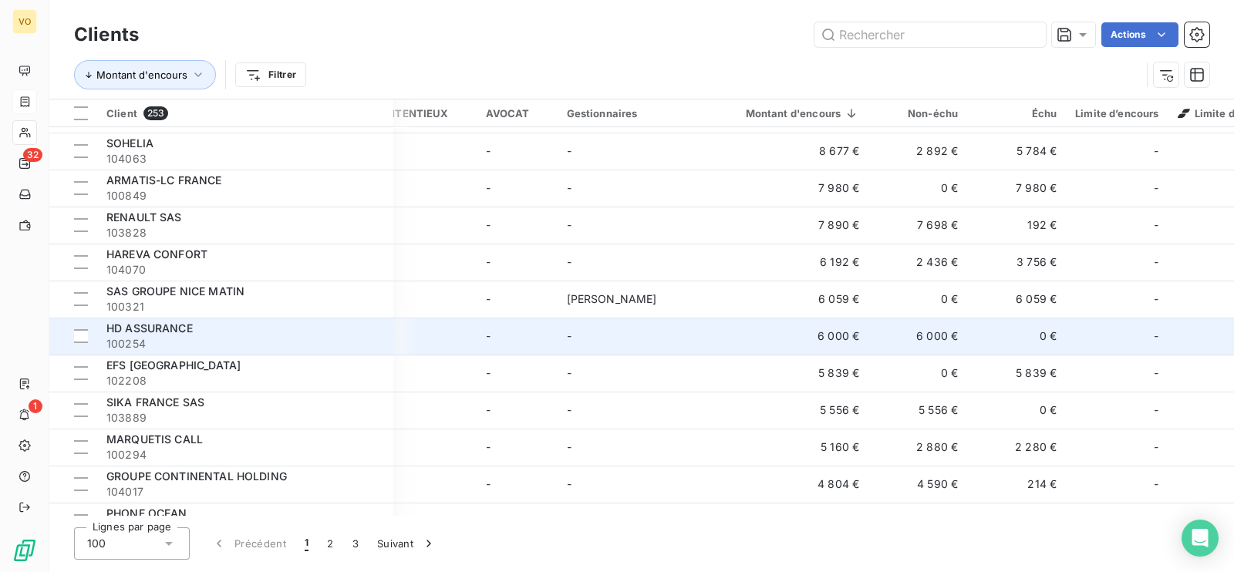
scroll to position [1061, 191]
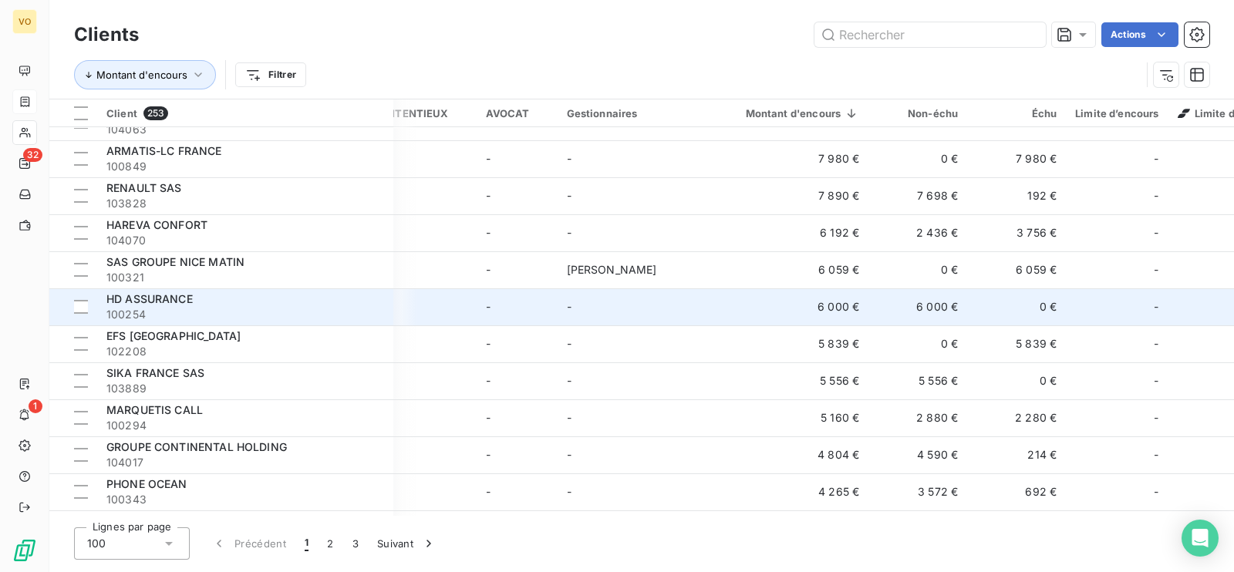
click at [194, 307] on span "100254" at bounding box center [245, 314] width 278 height 15
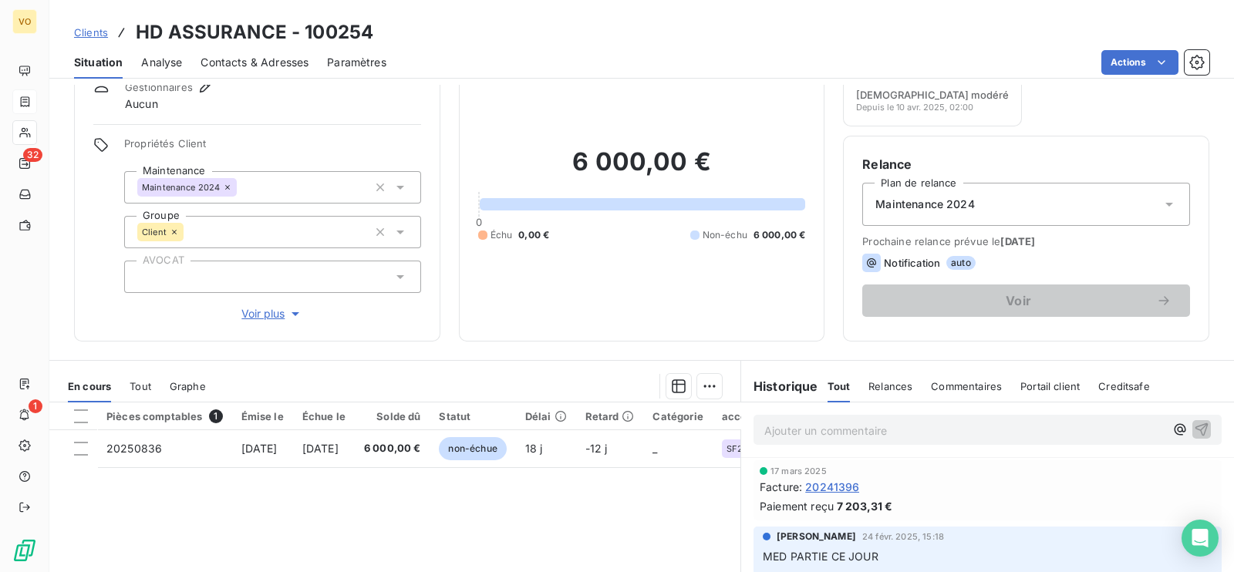
scroll to position [96, 0]
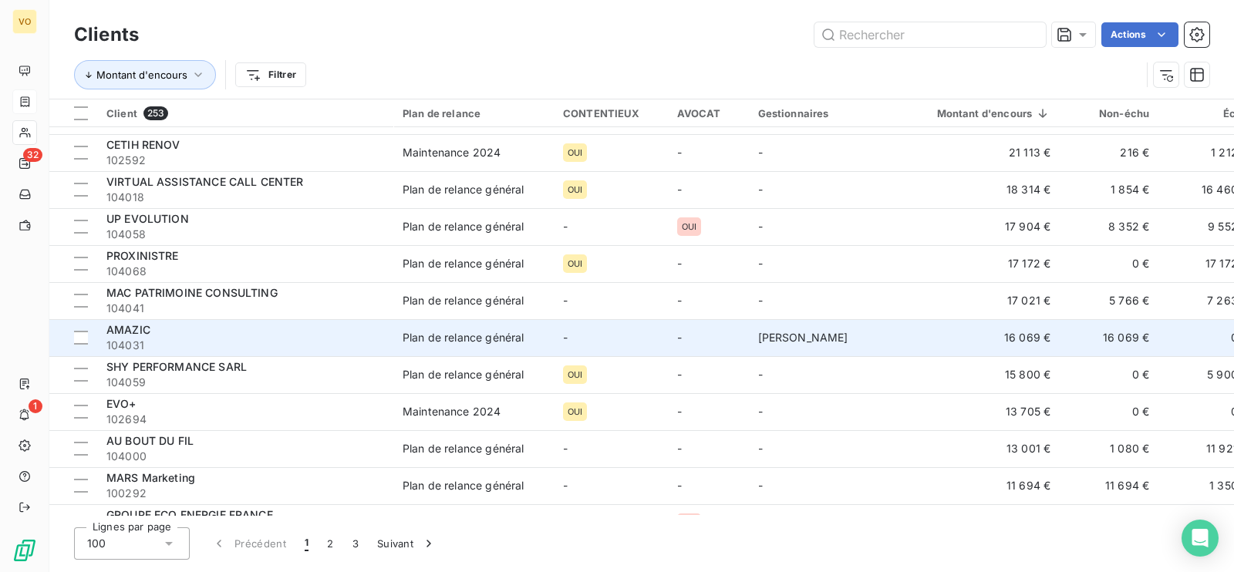
scroll to position [385, 0]
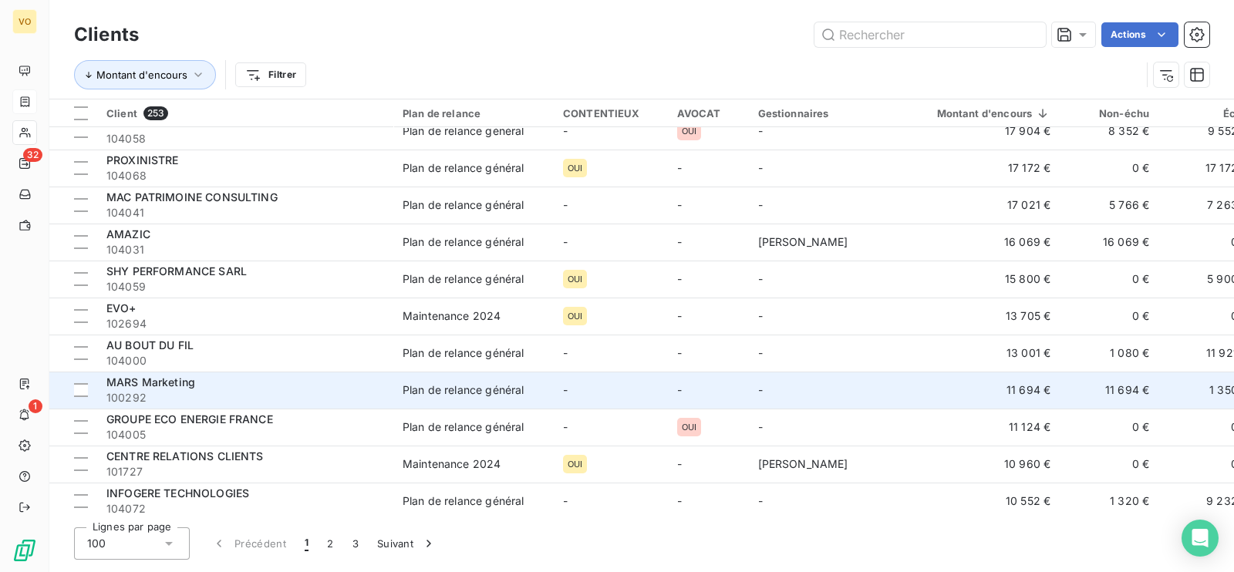
click at [175, 309] on span "100292" at bounding box center [245, 397] width 278 height 15
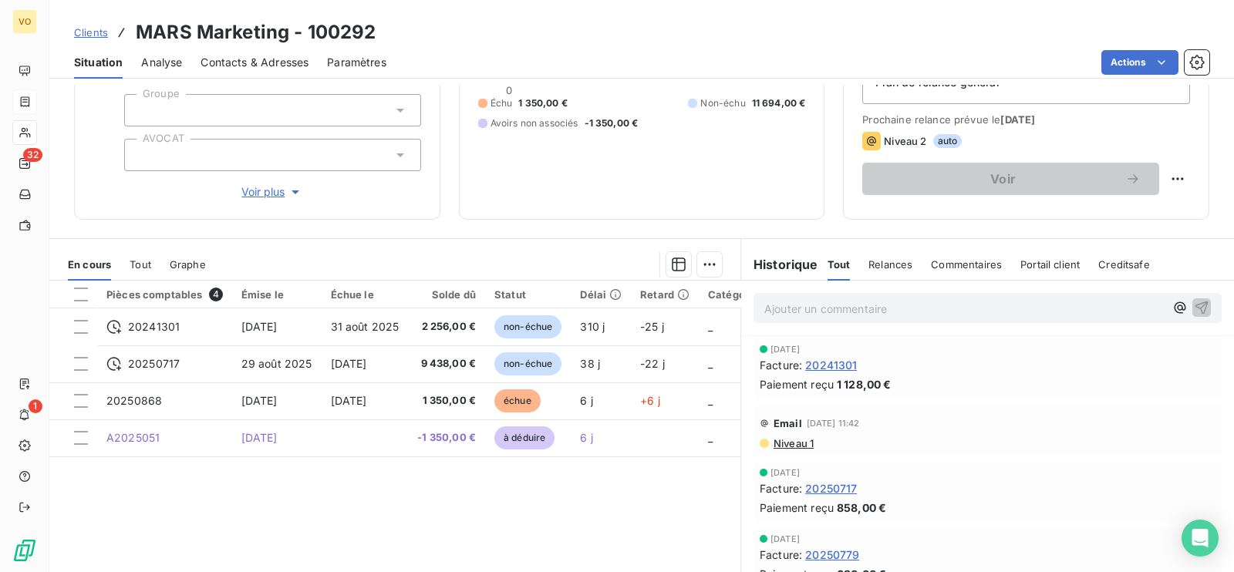
scroll to position [192, 0]
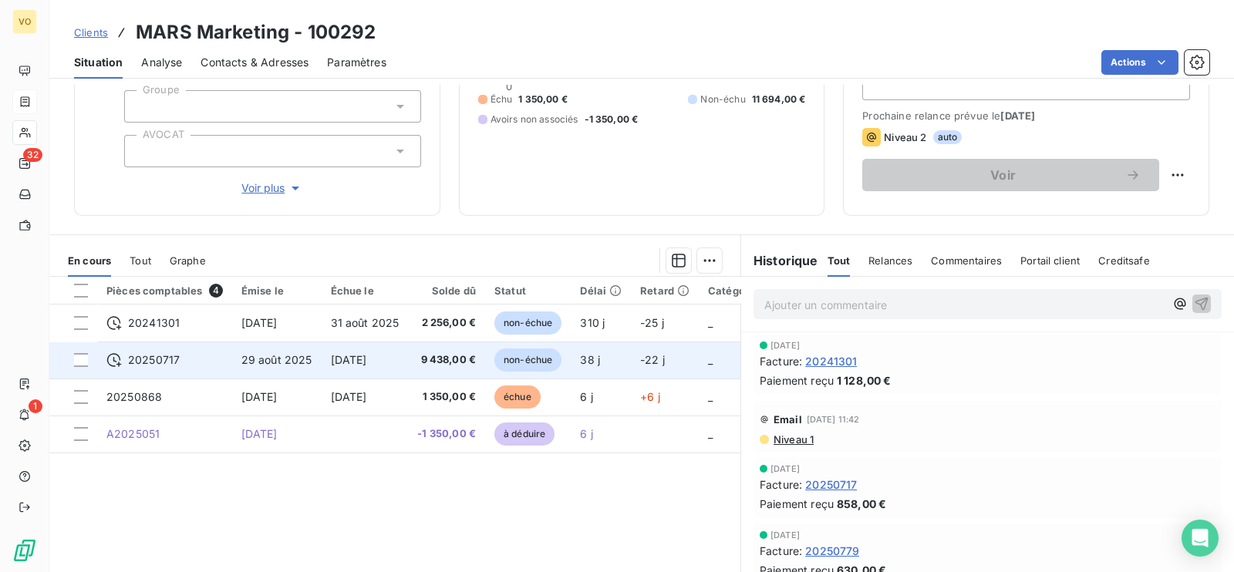
click at [397, 309] on td "[DATE]" at bounding box center [365, 360] width 87 height 37
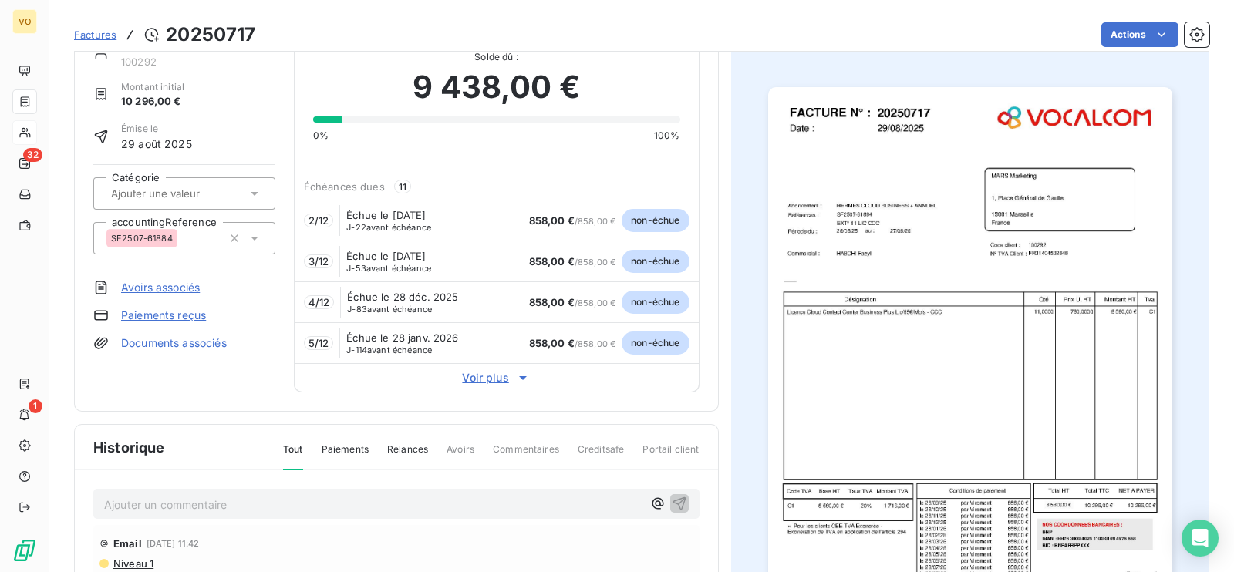
scroll to position [194, 0]
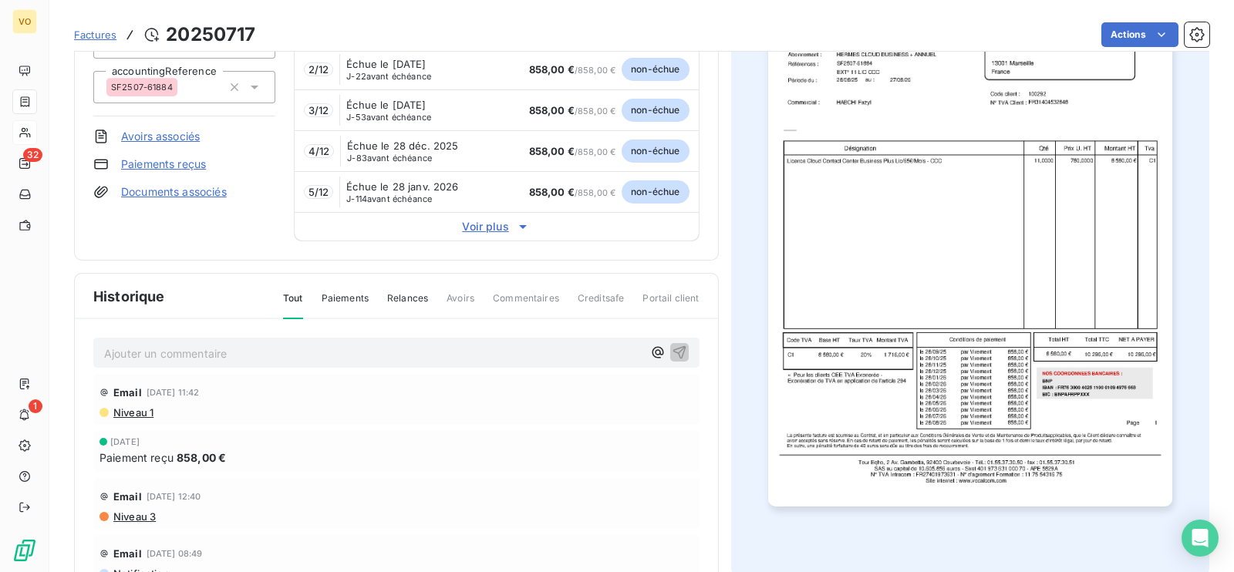
click at [811, 309] on img "button" at bounding box center [970, 222] width 404 height 572
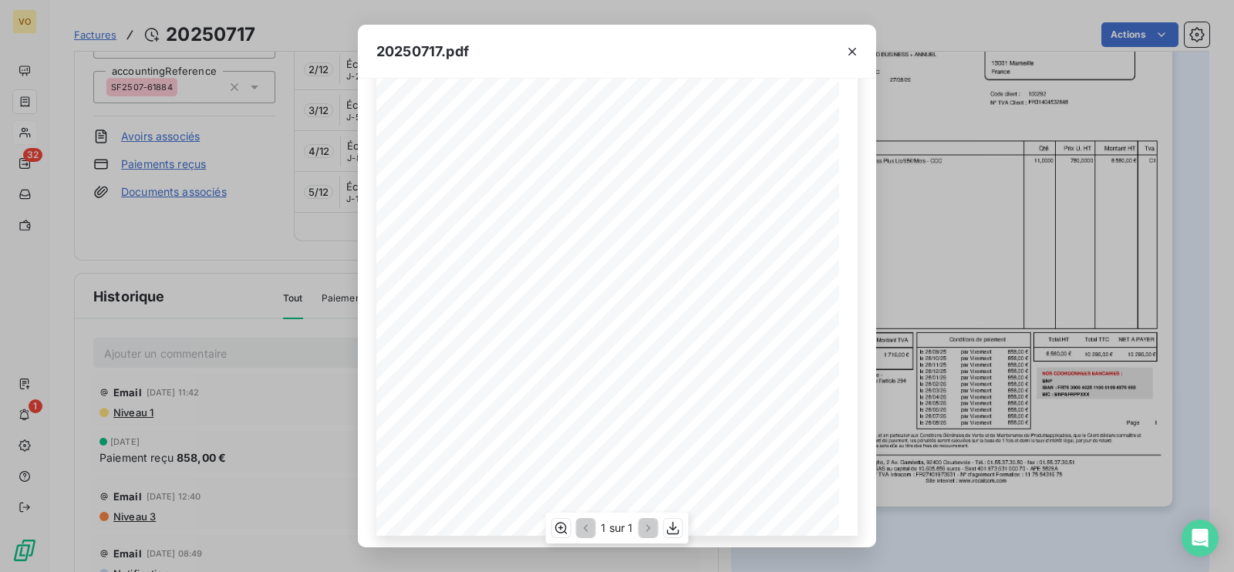
scroll to position [221, 0]
click at [811, 49] on icon "button" at bounding box center [853, 52] width 8 height 8
